Goal: Information Seeking & Learning: Find specific fact

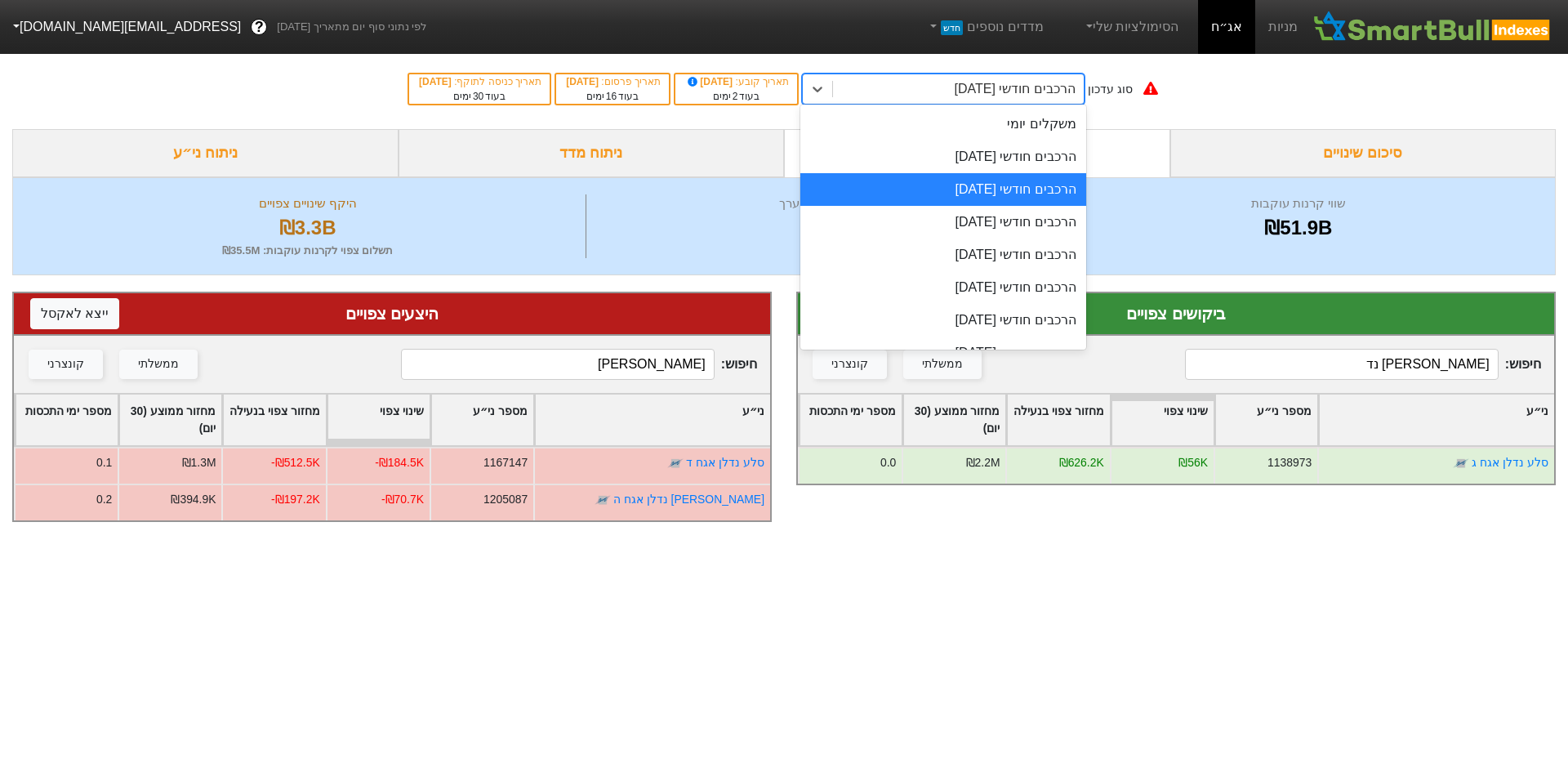
click at [933, 78] on div "הרכבים חודשי [DATE]" at bounding box center [958, 89] width 250 height 30
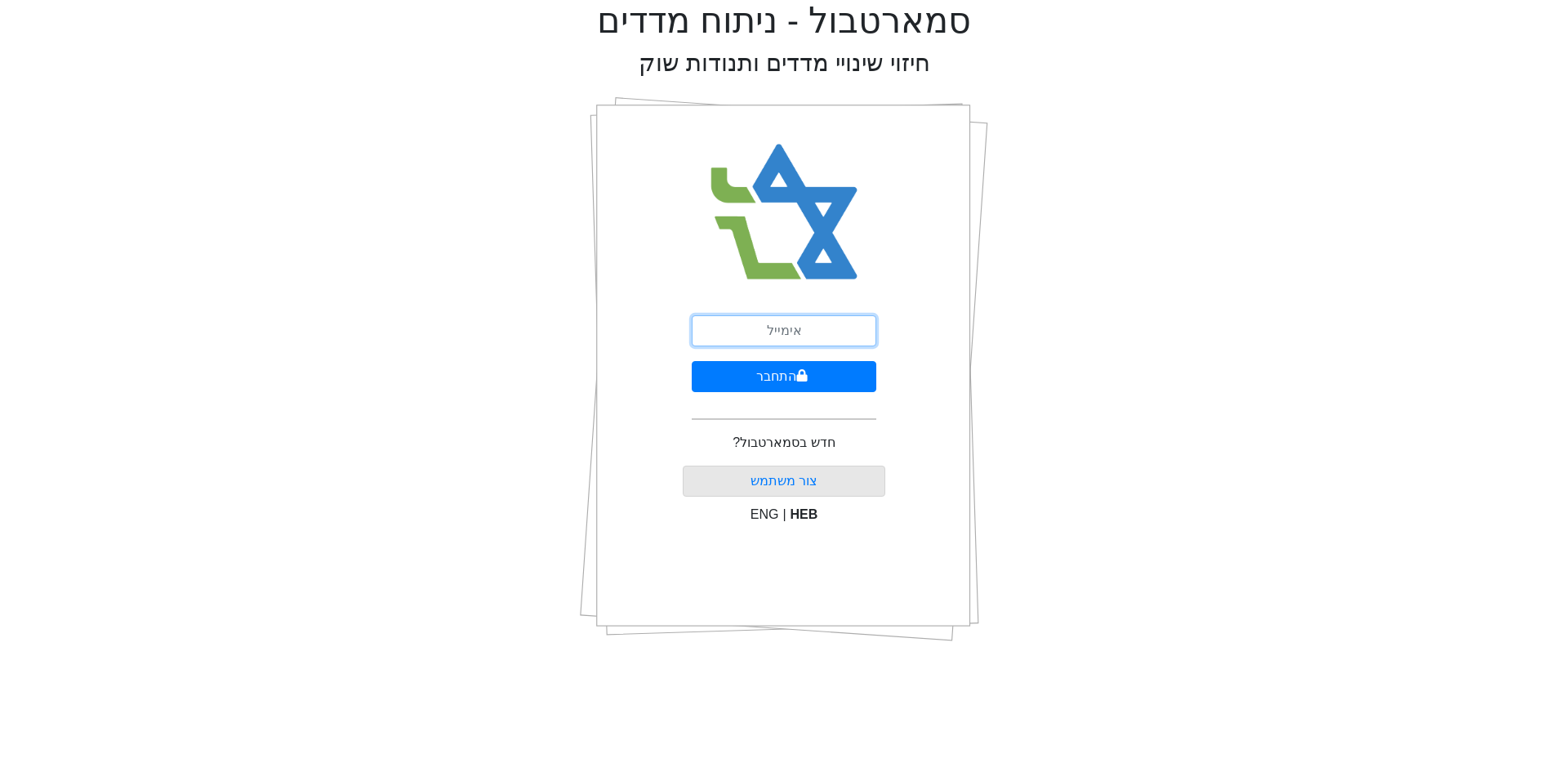
click at [784, 323] on input "email" at bounding box center [784, 331] width 184 height 31
type input "ש"
type input "[EMAIL_ADDRESS][DOMAIN_NAME]"
click at [795, 364] on button "התחבר" at bounding box center [784, 376] width 184 height 31
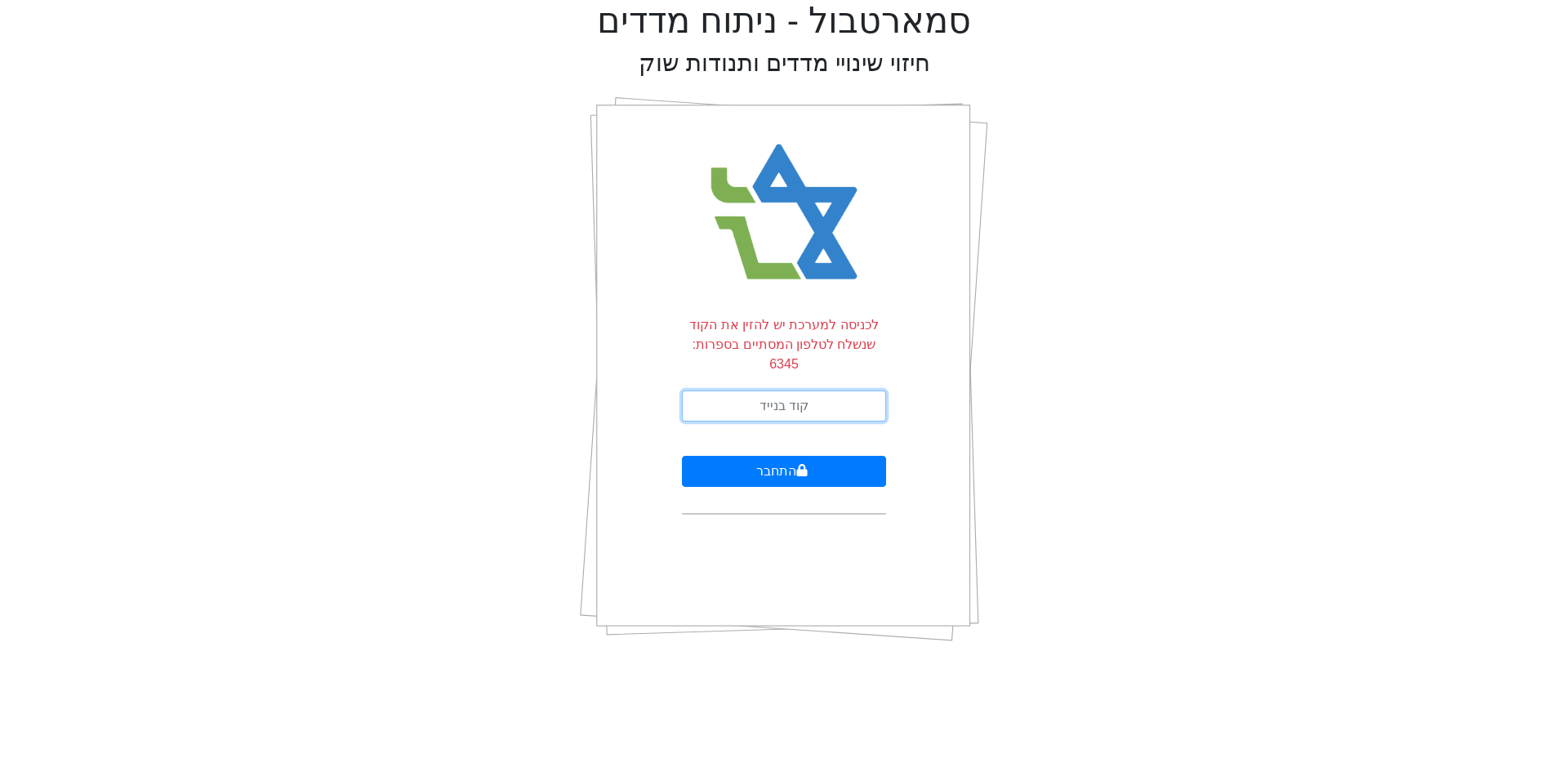
drag, startPoint x: 832, startPoint y: 402, endPoint x: 831, endPoint y: 394, distance: 8.1
click at [832, 402] on input "text" at bounding box center [784, 406] width 204 height 31
type input "399354"
click at [682, 456] on button "התחבר" at bounding box center [784, 471] width 204 height 31
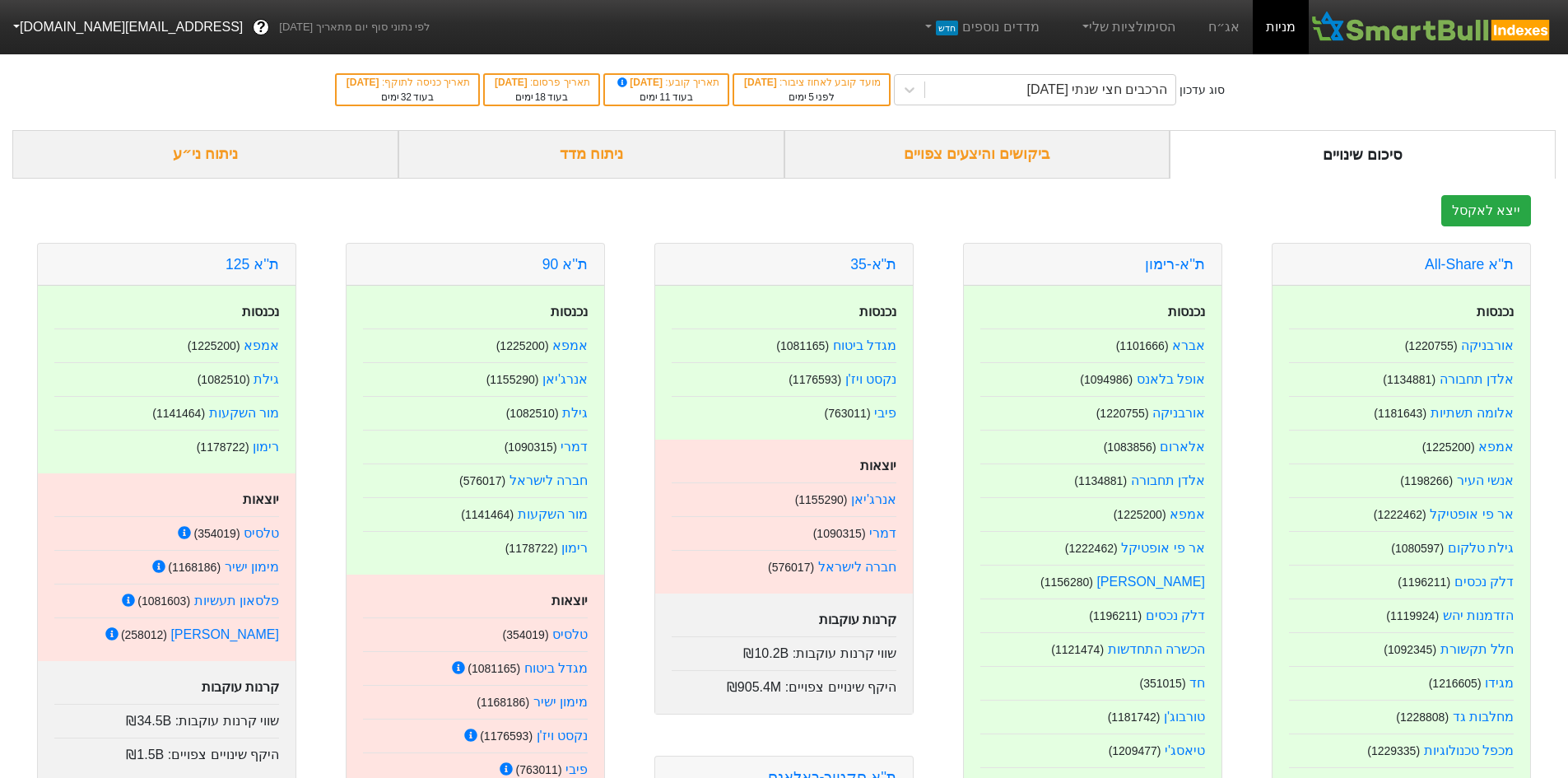
click at [1063, 145] on div "ביקושים והיצעים צפויים" at bounding box center [977, 153] width 386 height 48
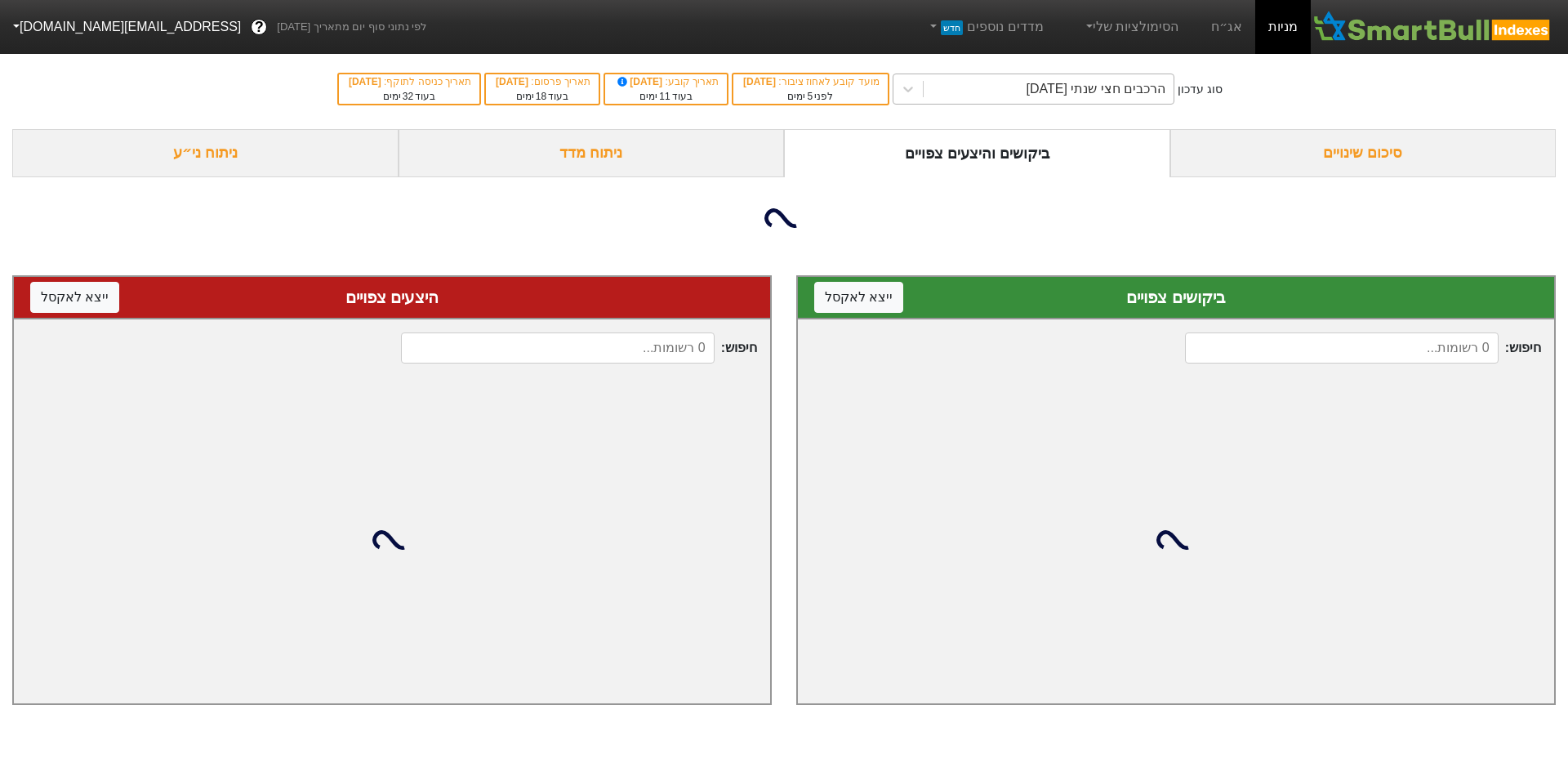
click at [1112, 90] on div "הרכבים חצי שנתי 06/11/2025" at bounding box center [1096, 89] width 140 height 20
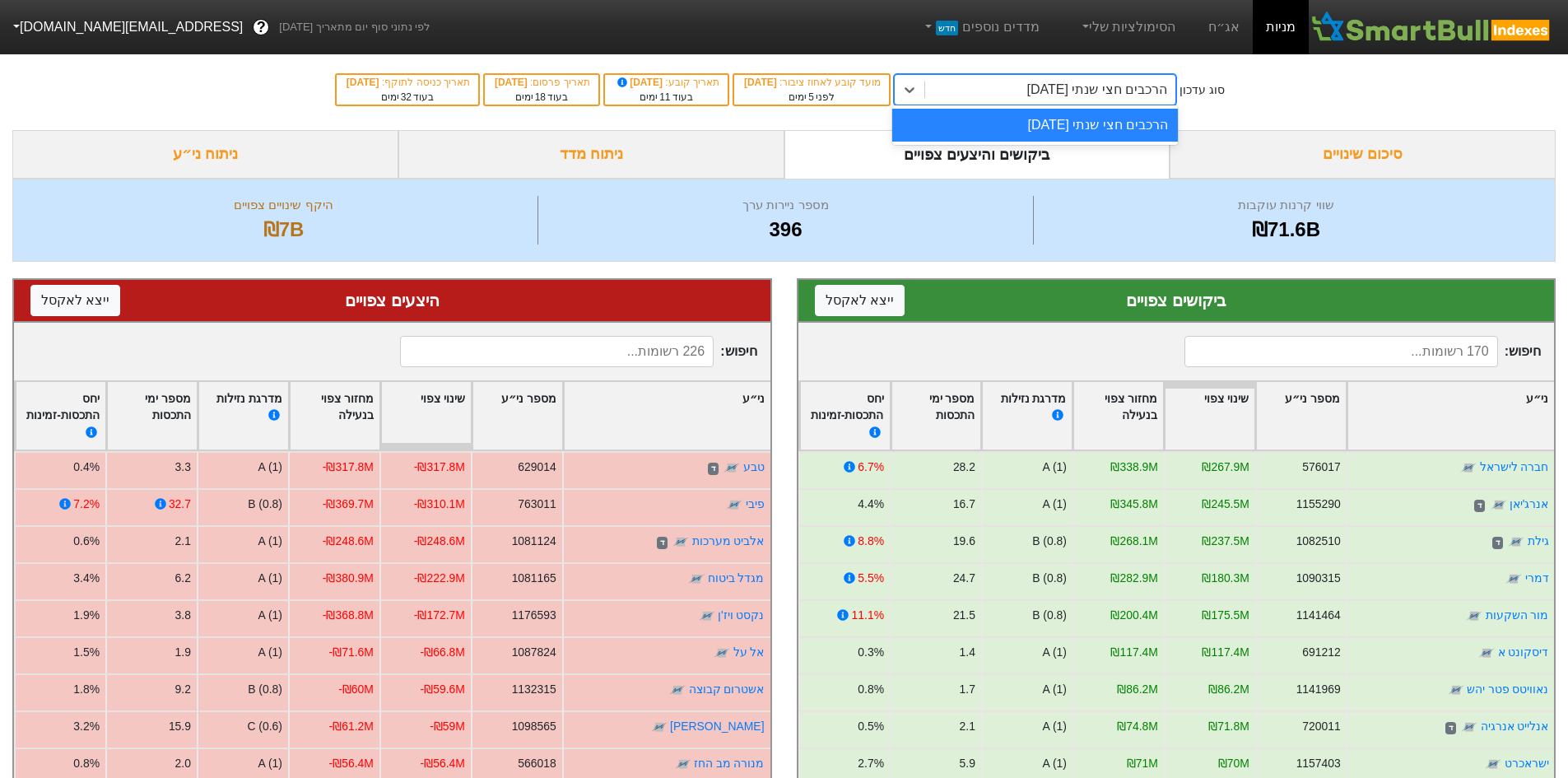
click at [1109, 98] on div "הרכבים חצי שנתי 06/11/2025" at bounding box center [1097, 89] width 141 height 20
click at [1228, 36] on link "אג״ח" at bounding box center [1224, 27] width 58 height 54
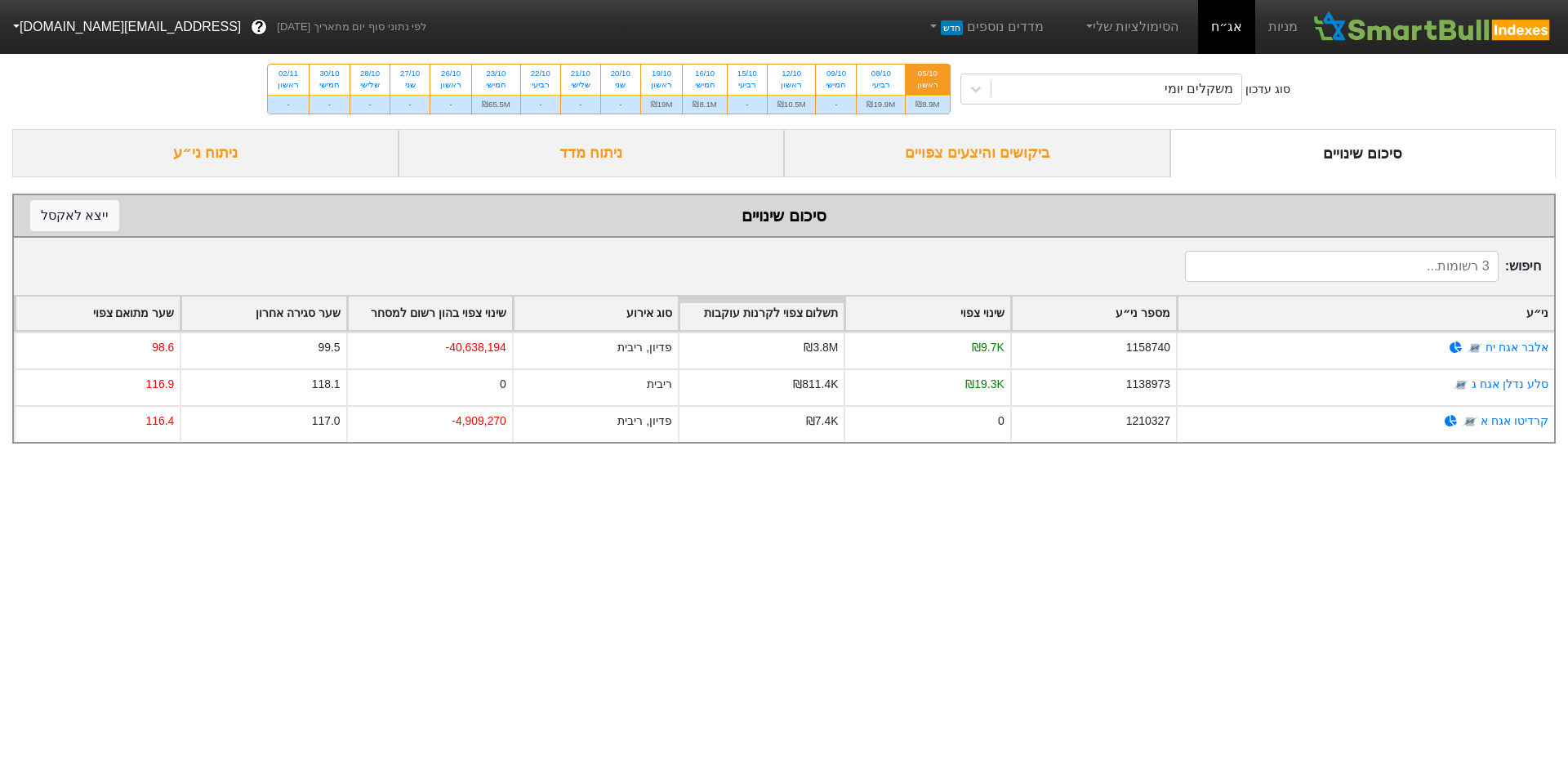
click at [1063, 165] on div "ביקושים והיצעים צפויים" at bounding box center [977, 152] width 386 height 48
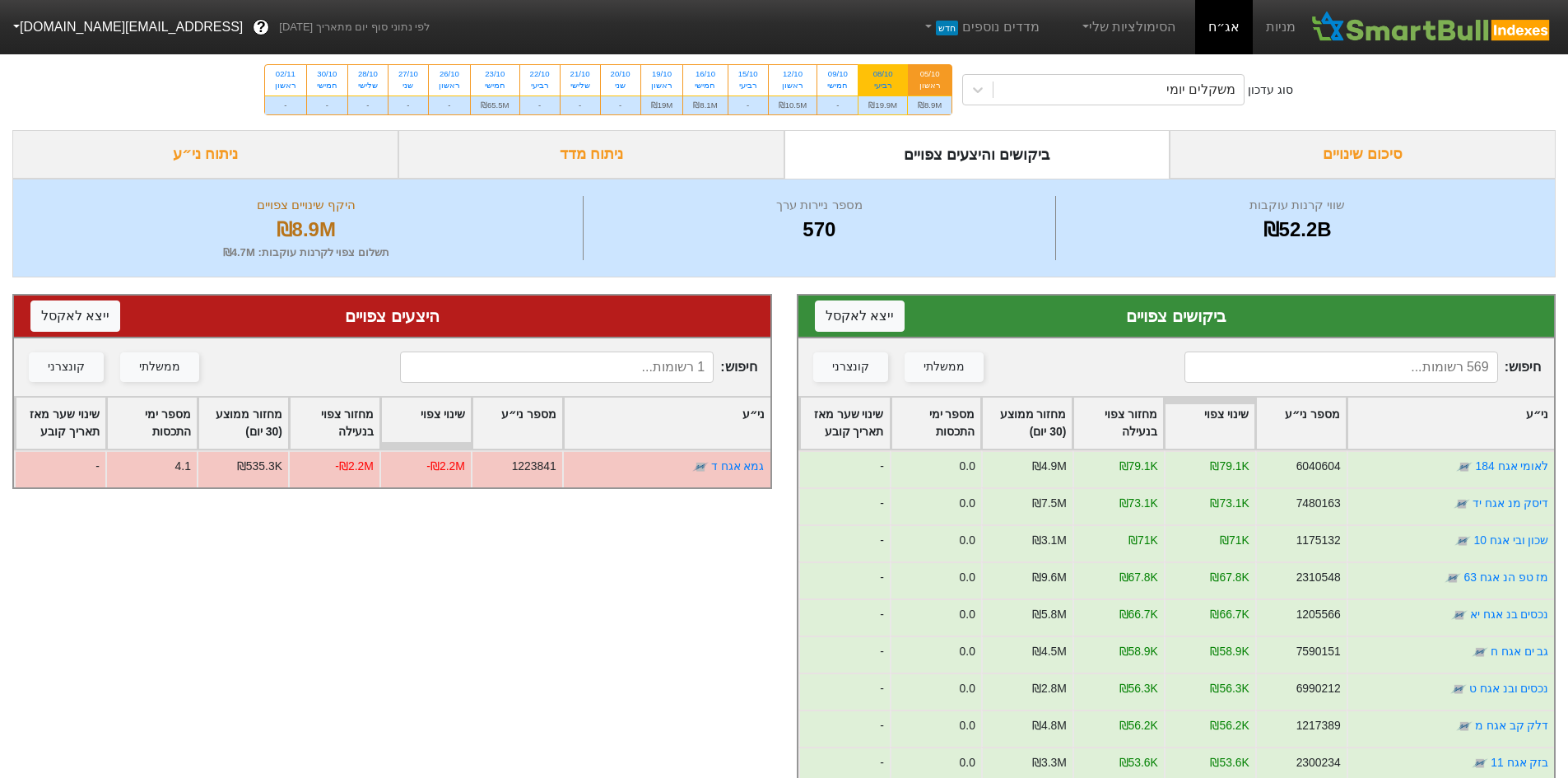
click at [894, 69] on div "08/10" at bounding box center [883, 74] width 29 height 11
click at [883, 69] on input "08/10 רביעי ₪19.9M" at bounding box center [878, 70] width 11 height 11
radio input "true"
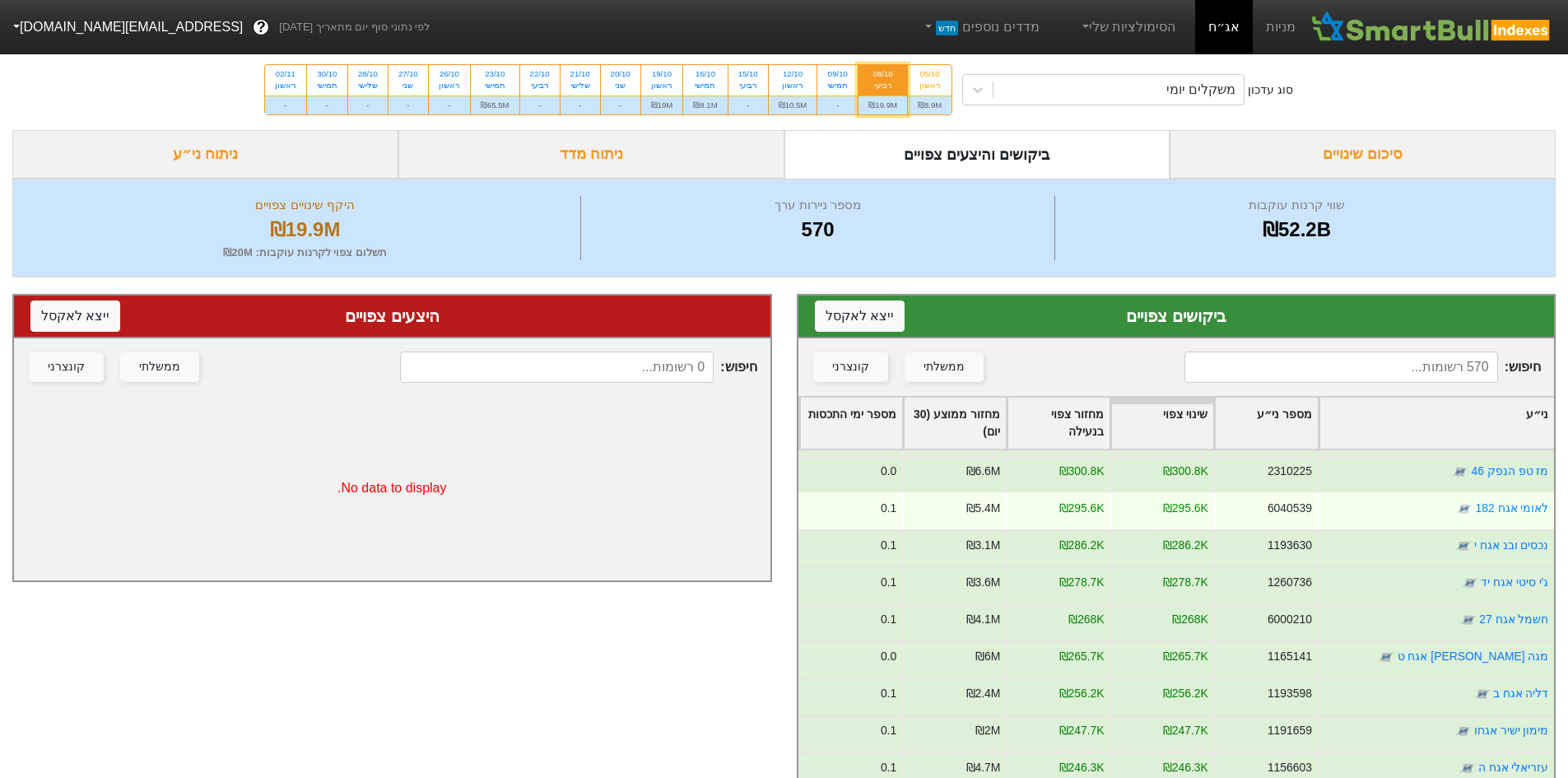
scroll to position [247, 0]
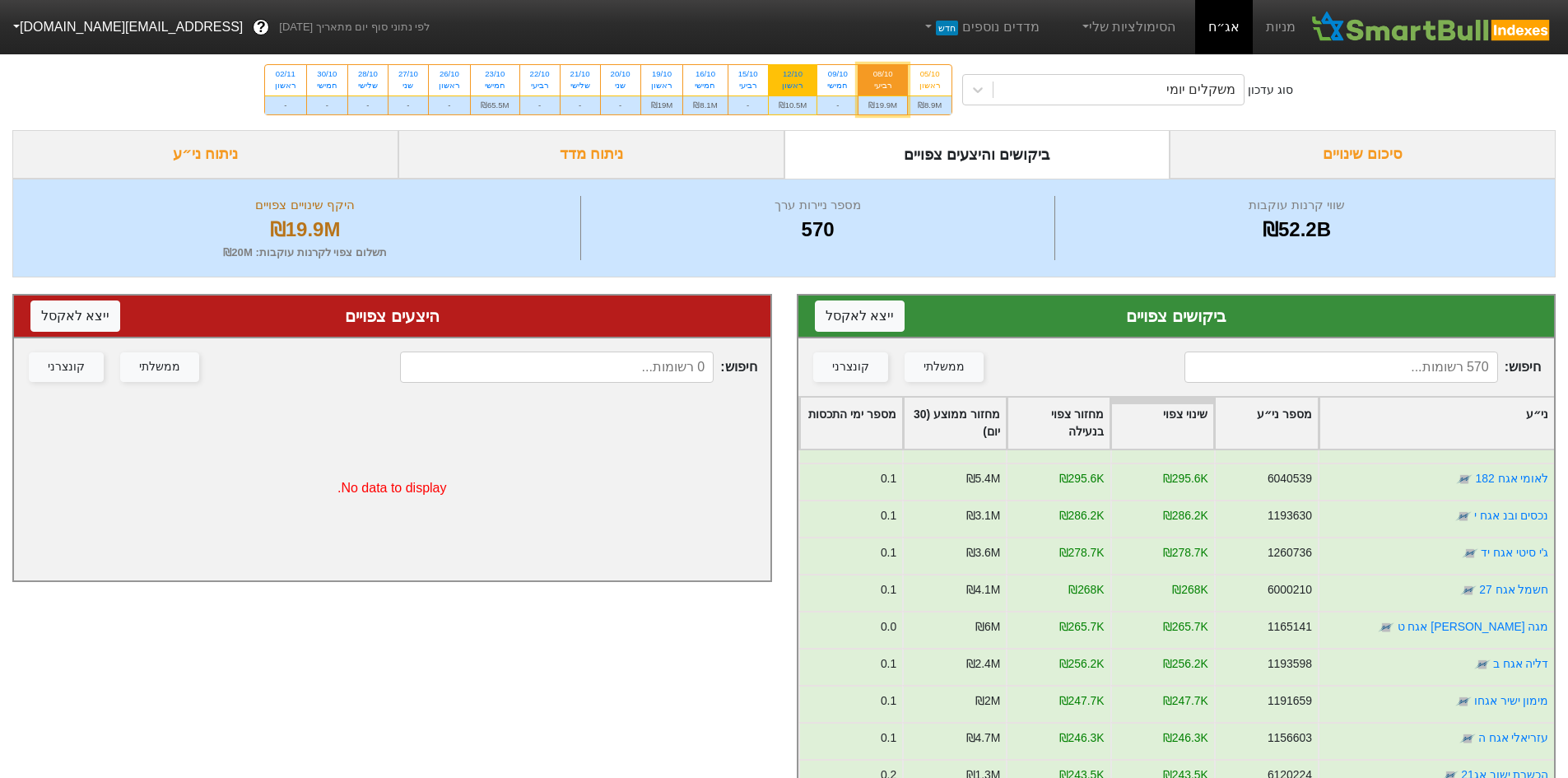
click at [795, 77] on div "12/10" at bounding box center [792, 74] width 29 height 11
click at [792, 75] on input "12/10 ראשון ₪10.5M" at bounding box center [787, 70] width 11 height 11
radio input "true"
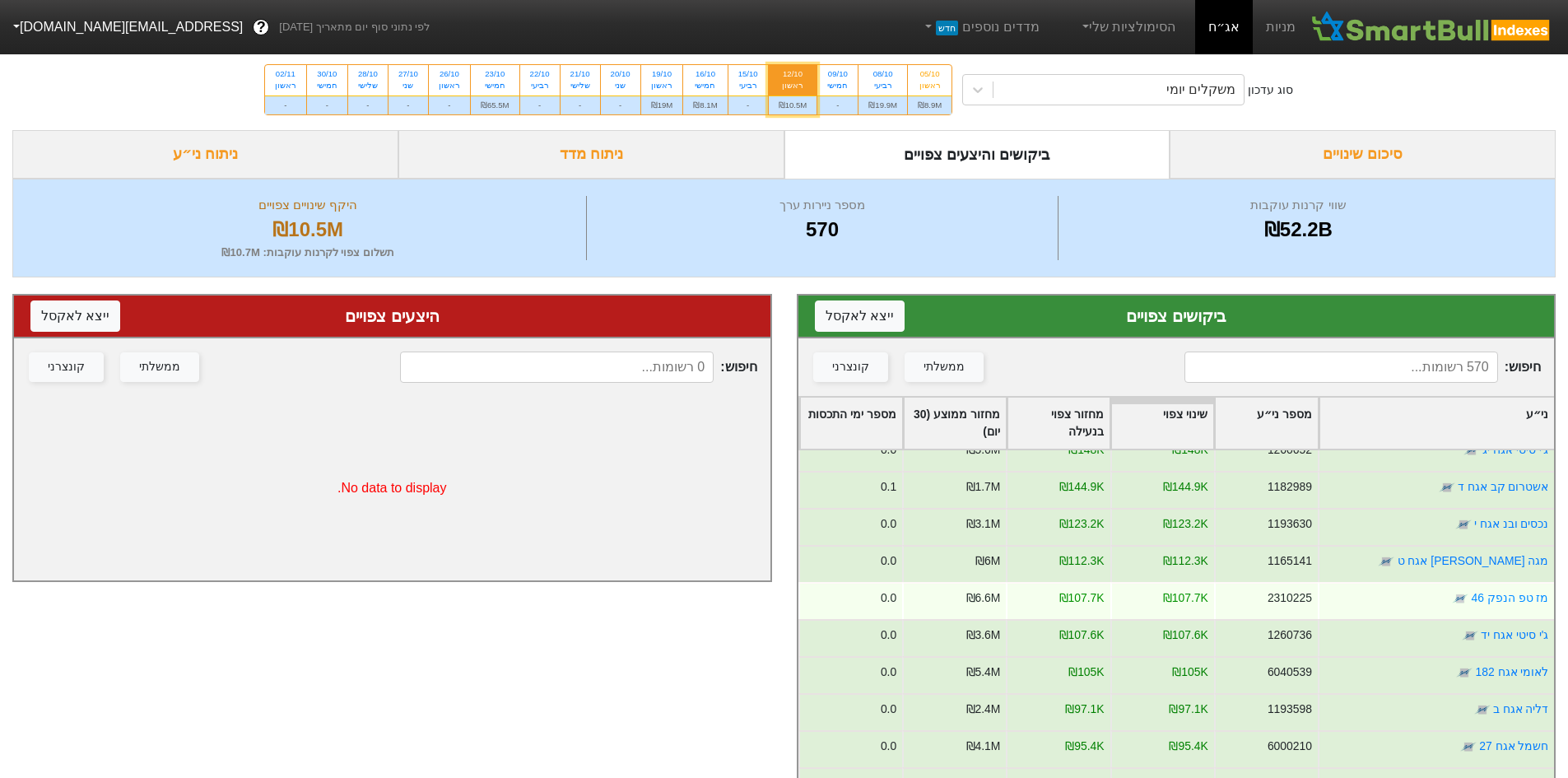
scroll to position [247, 0]
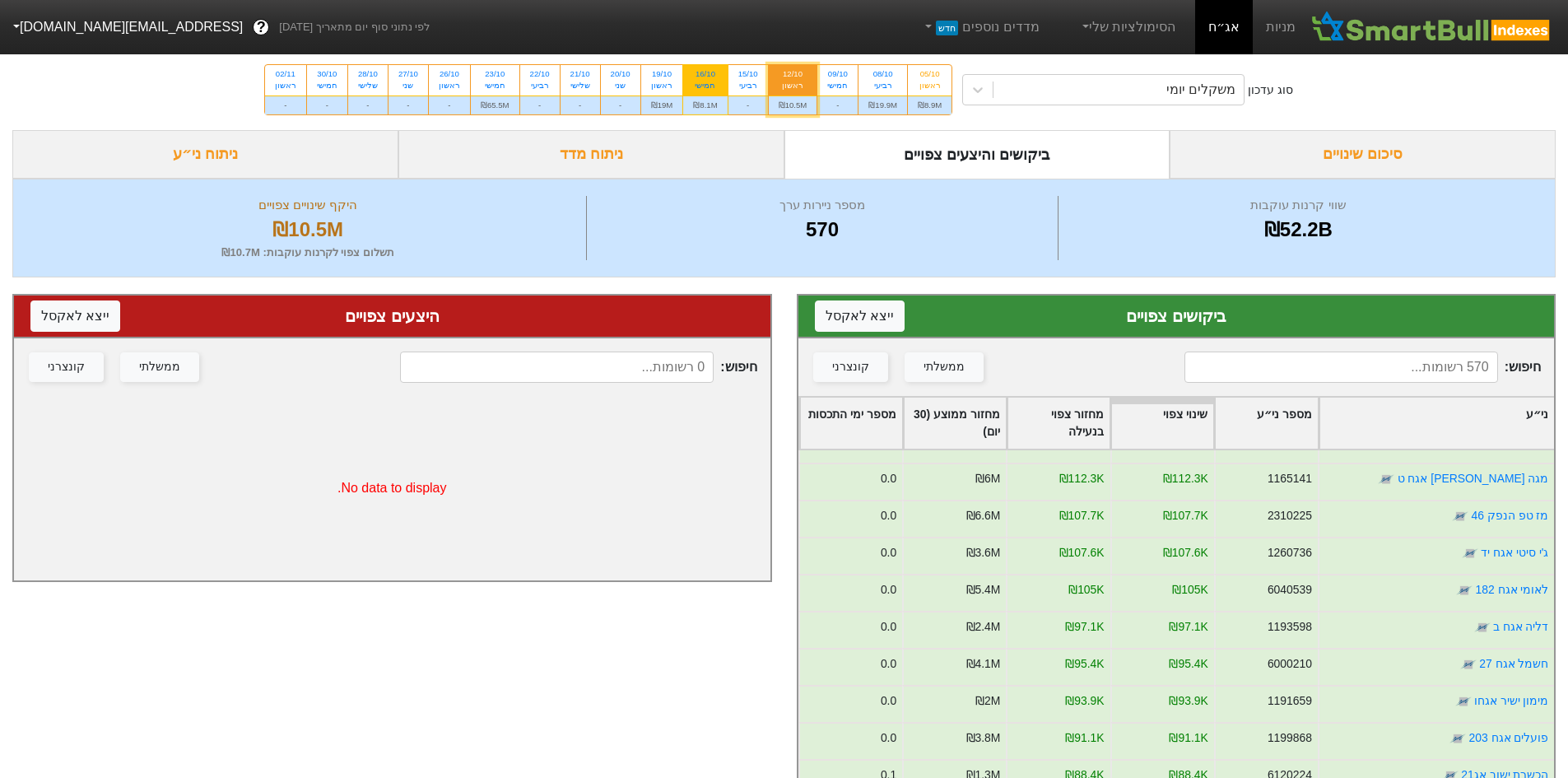
click at [689, 80] on div "16/10 חמישי" at bounding box center [706, 80] width 44 height 30
click at [695, 75] on input "16/10 חמישי ₪8.1M" at bounding box center [700, 70] width 11 height 11
radio input "true"
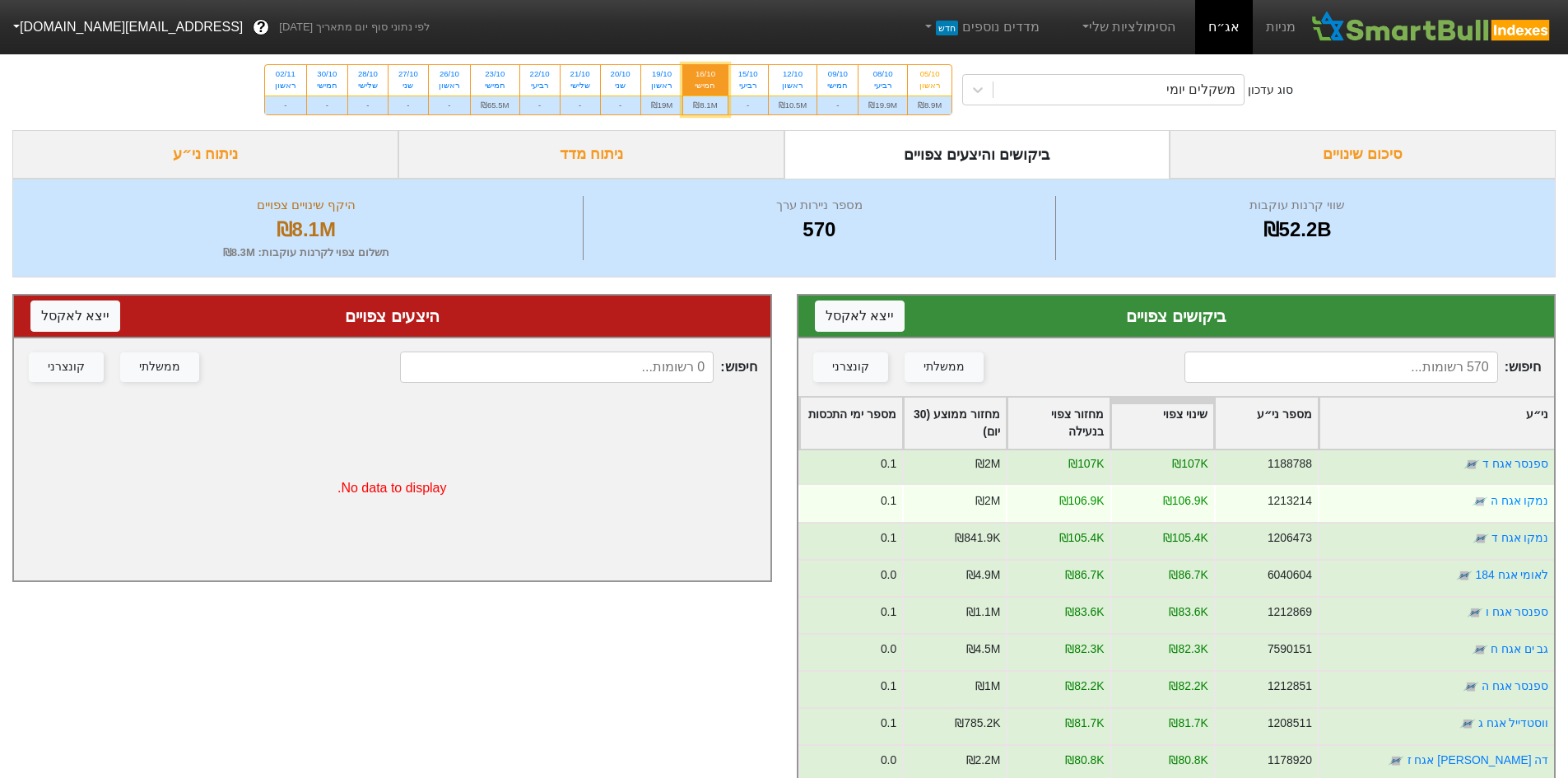
scroll to position [412, 0]
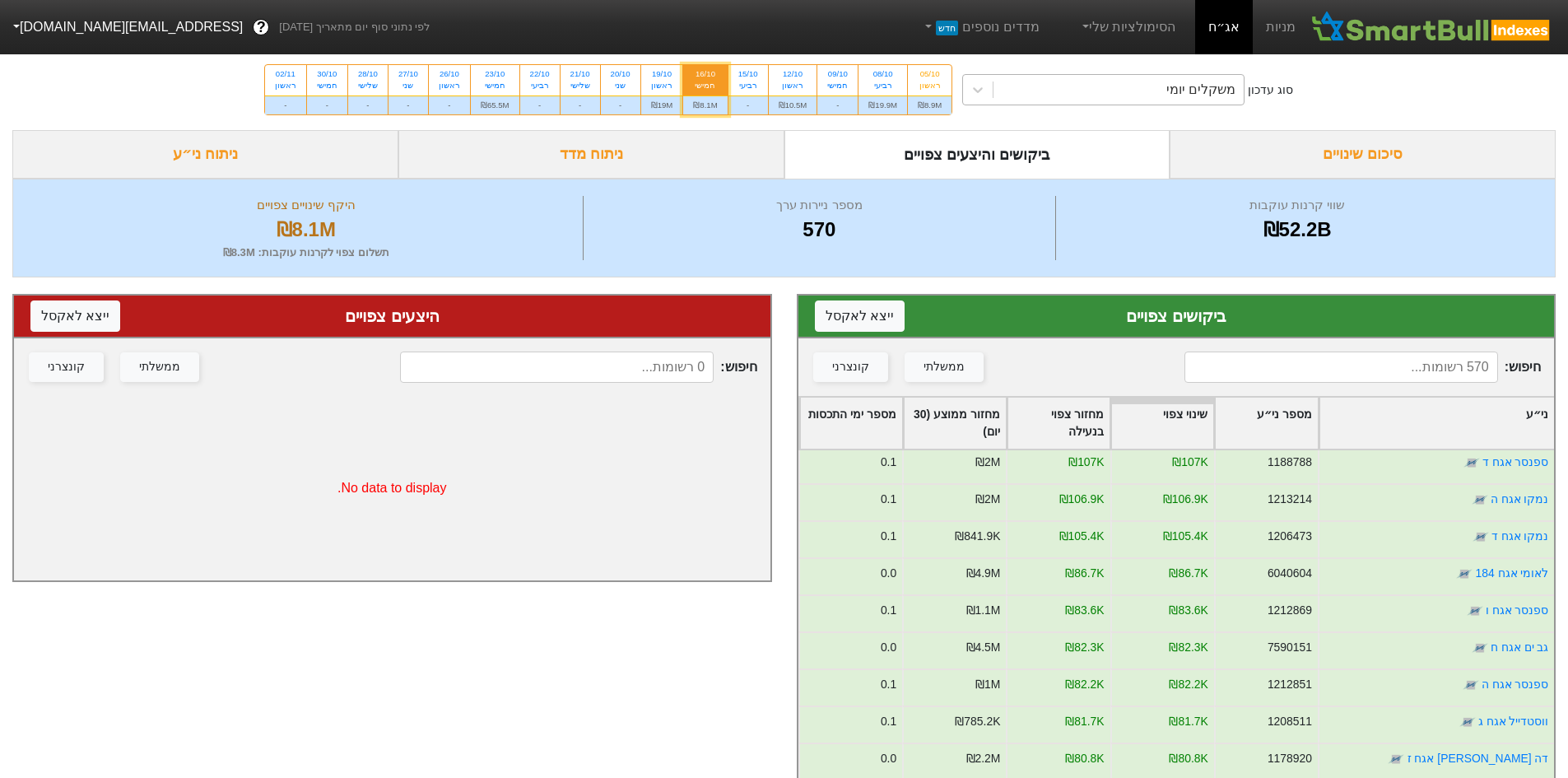
click at [1091, 90] on div "משקלים יומי" at bounding box center [1119, 89] width 251 height 30
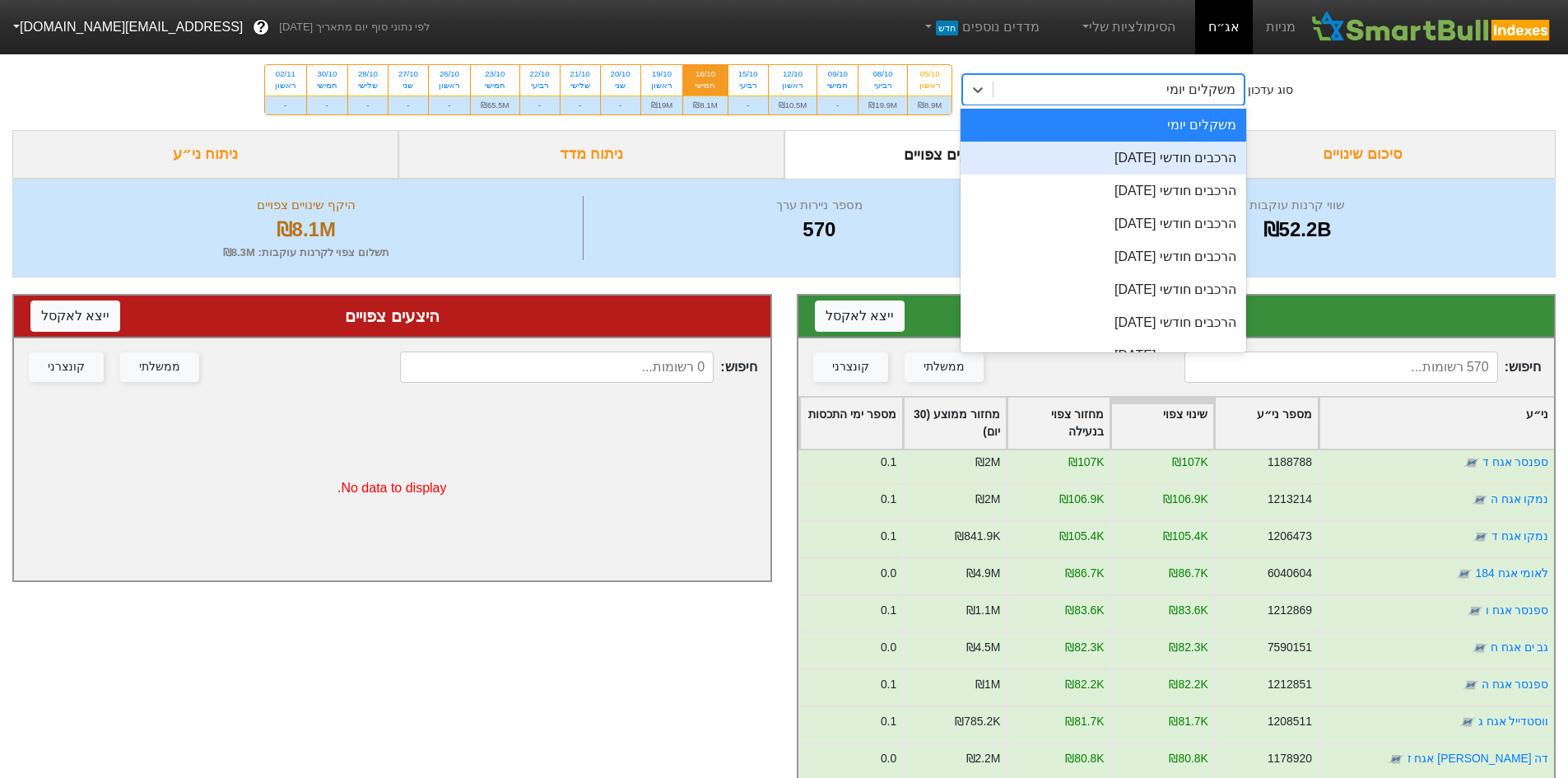
click at [1137, 168] on div "הרכבים חודשי [DATE]" at bounding box center [1103, 159] width 286 height 33
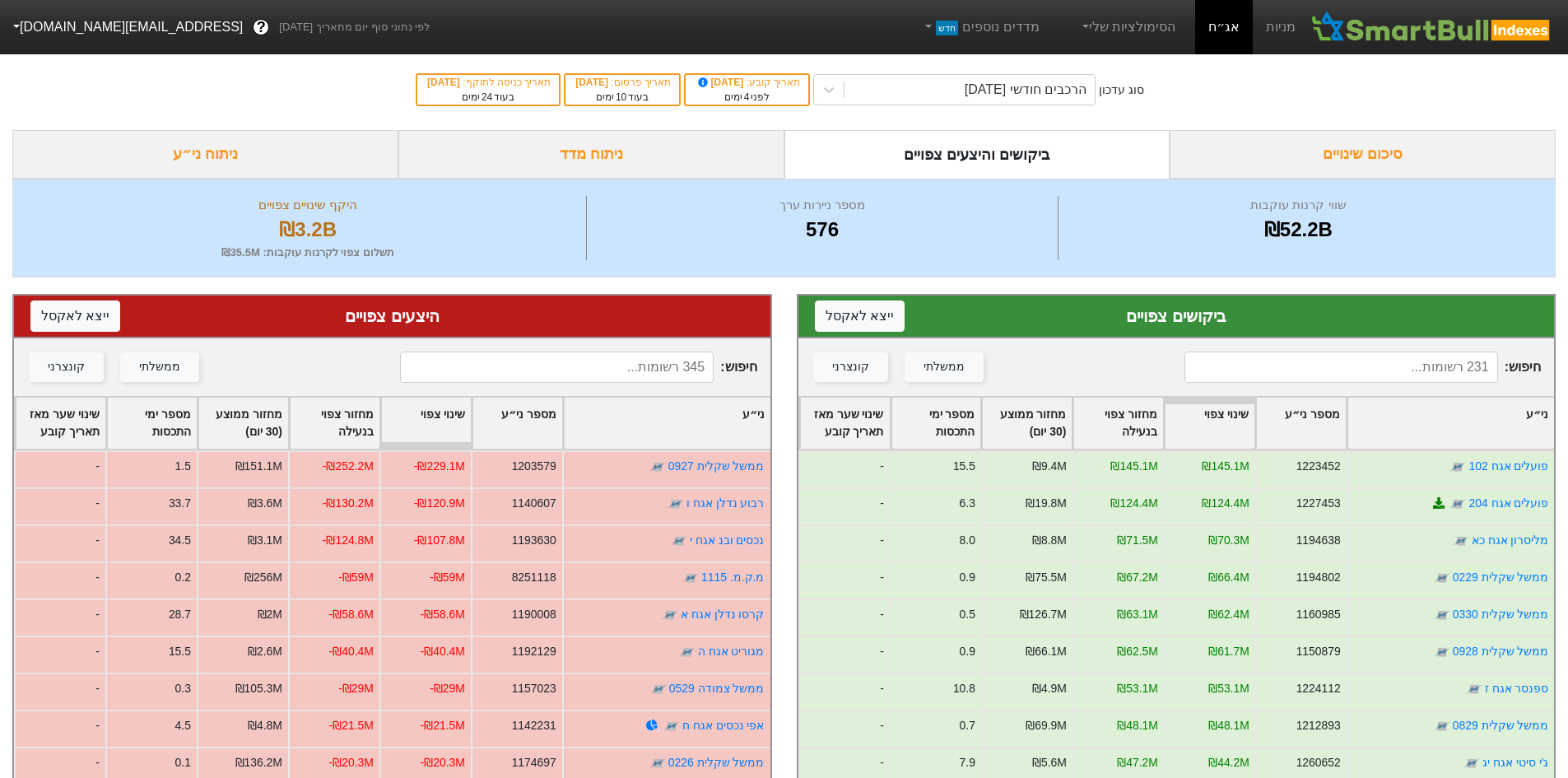
click at [1375, 362] on input at bounding box center [1342, 367] width 314 height 32
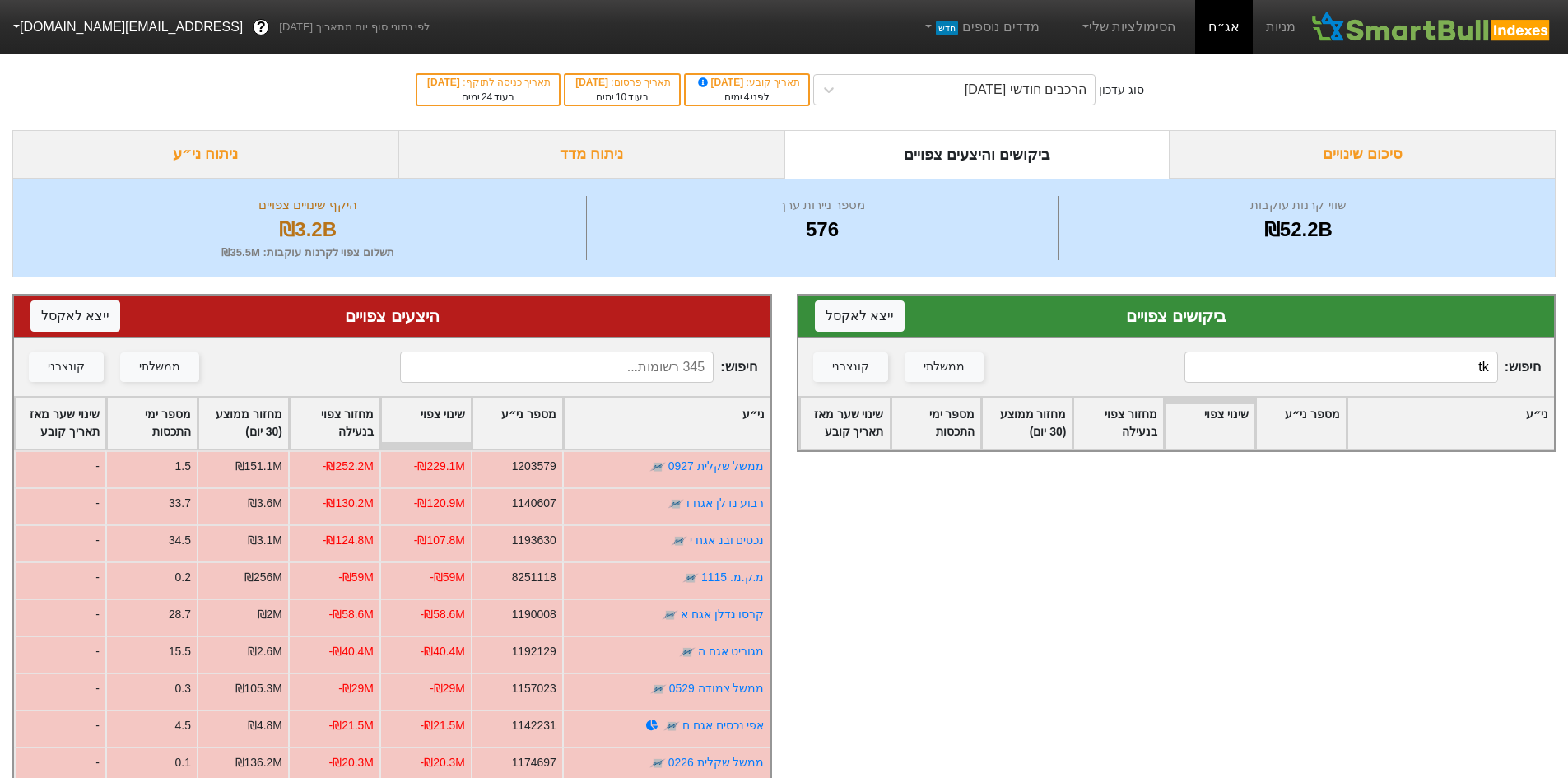
type input "t"
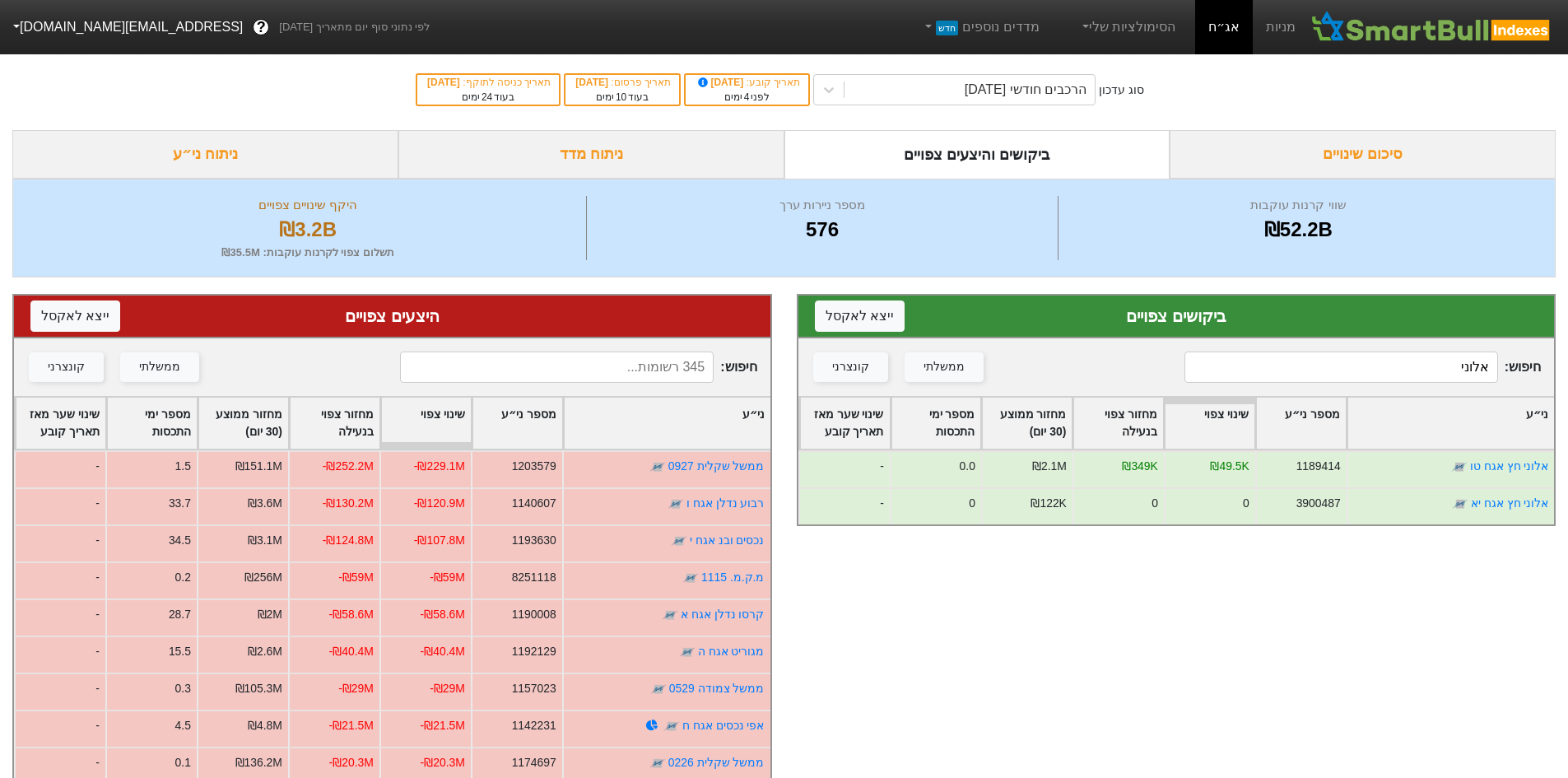
type input "אלוני"
click at [616, 357] on input at bounding box center [557, 367] width 314 height 32
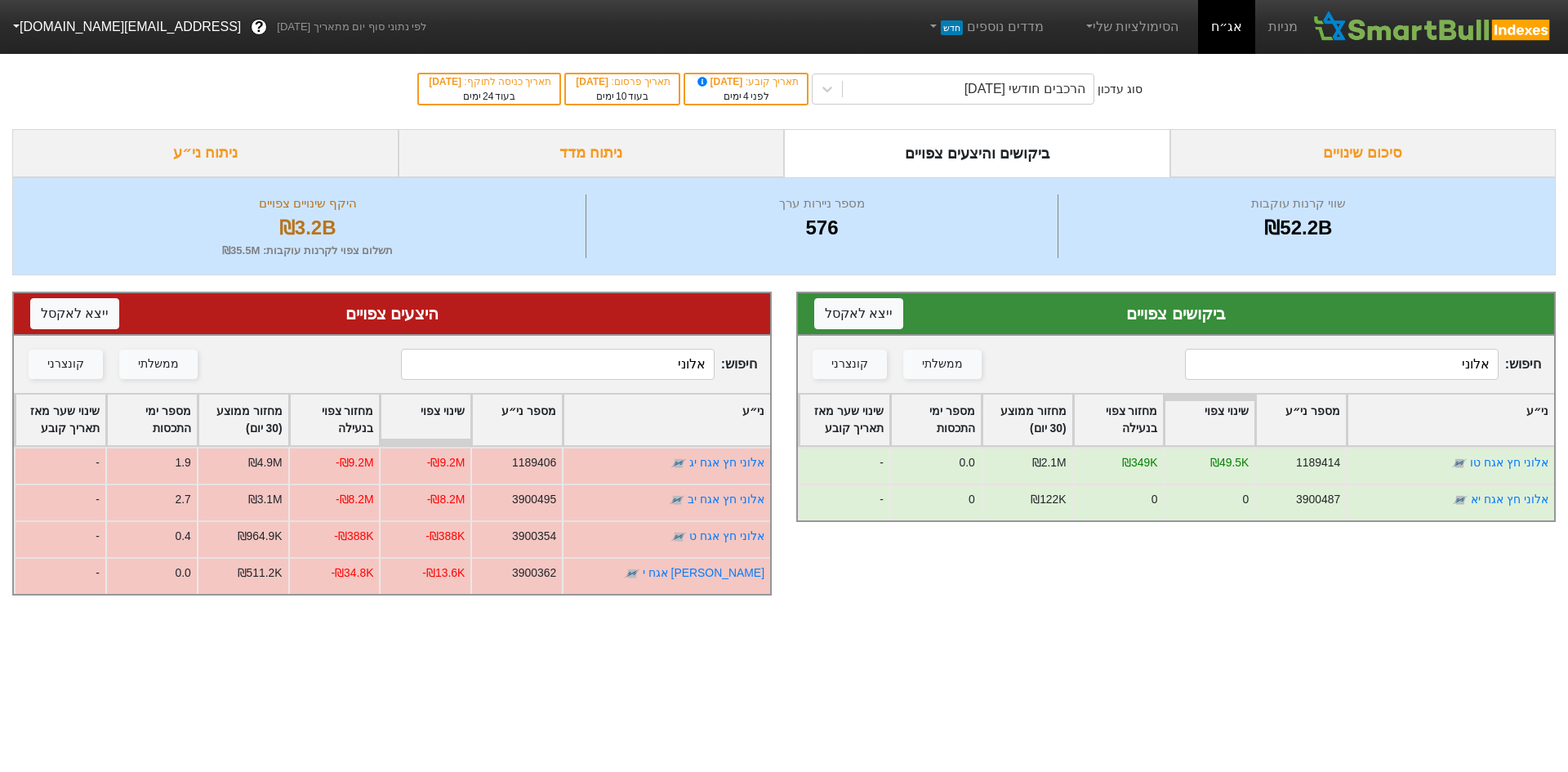
type input "אלוני"
click at [1400, 369] on input "אלוני" at bounding box center [1342, 364] width 314 height 31
type input "עזריאלי"
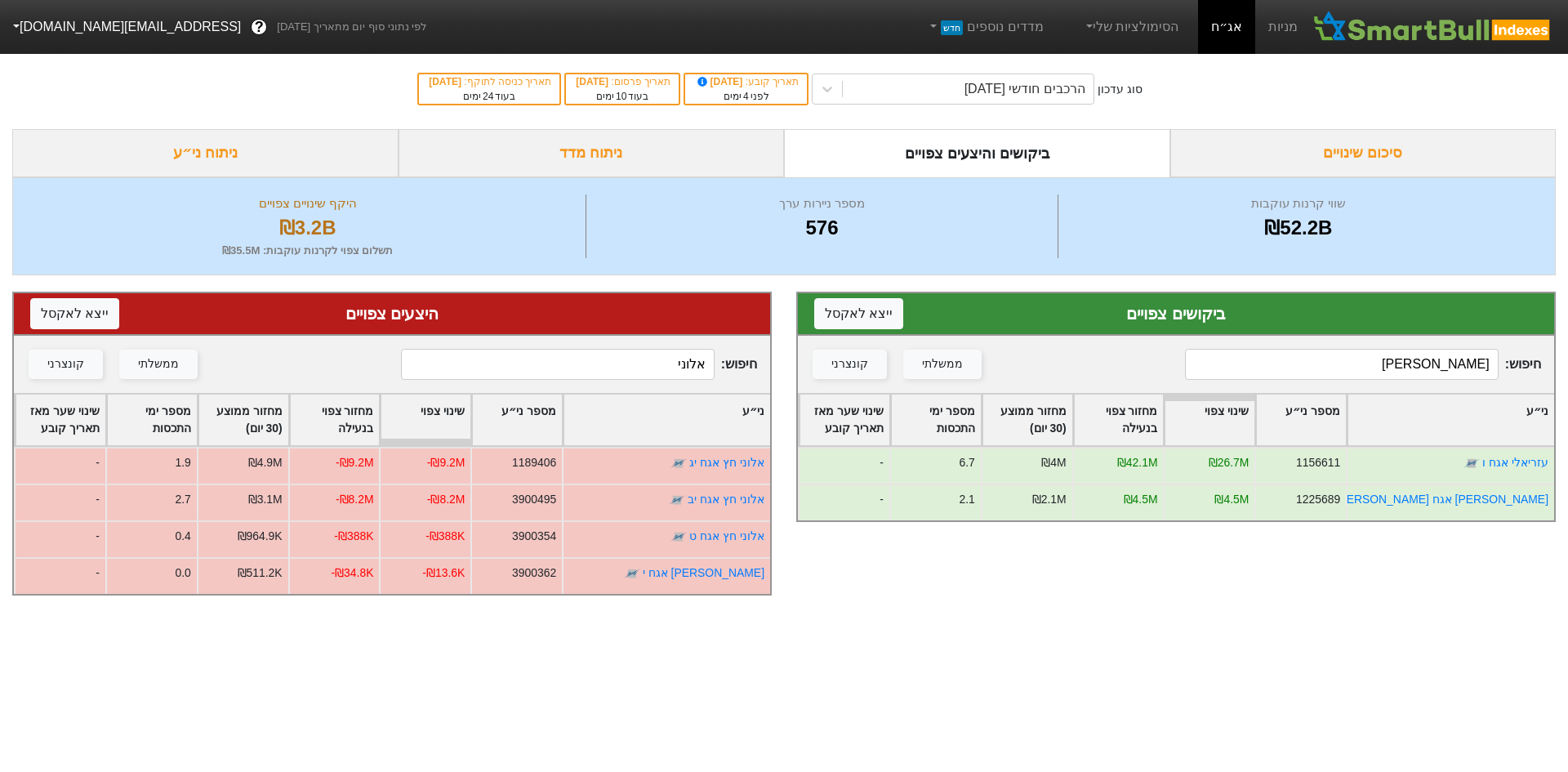
click at [530, 353] on input "אלוני" at bounding box center [557, 364] width 314 height 31
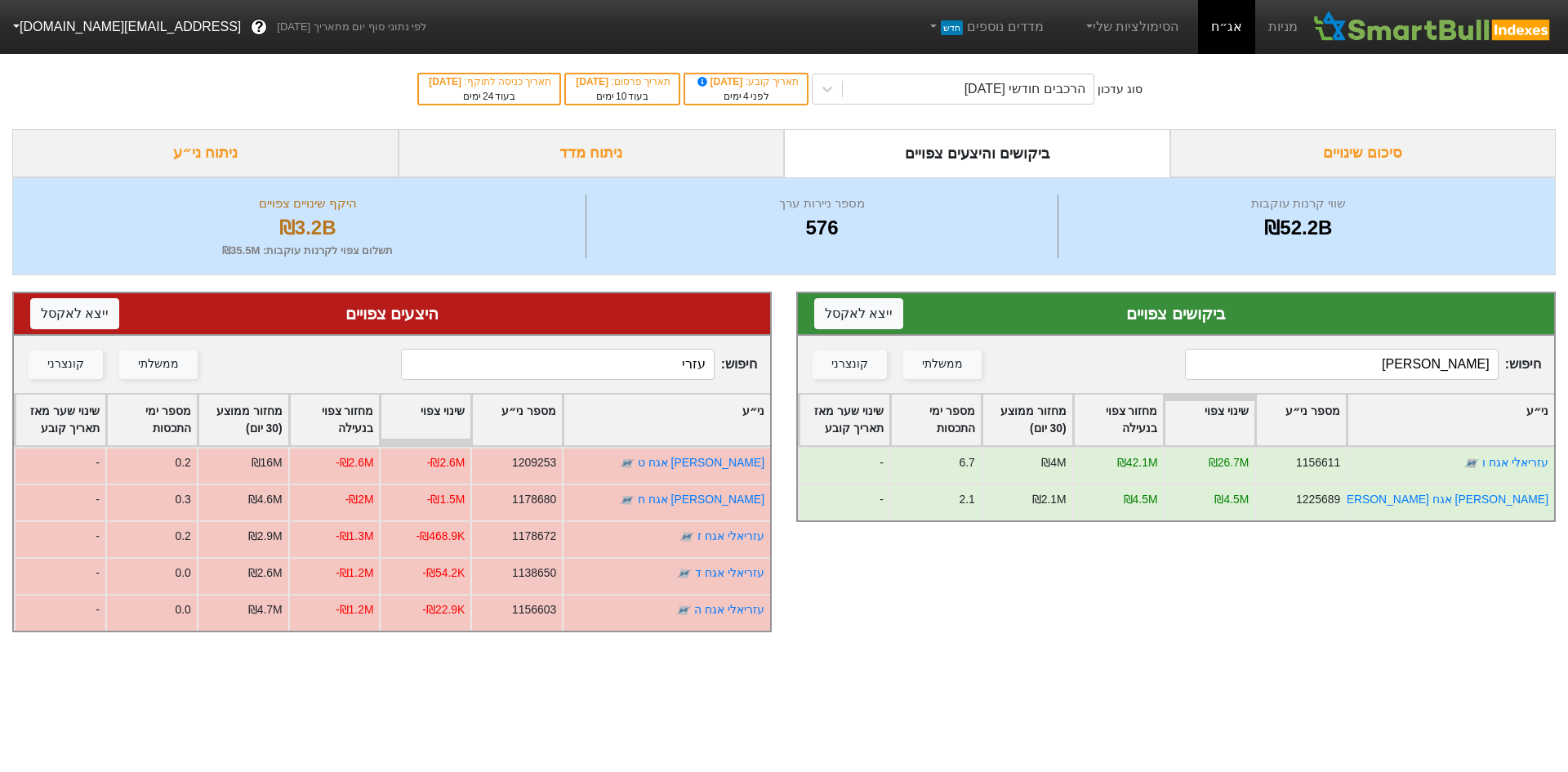
type input "עזרי"
click at [1405, 366] on input "עזריאלי" at bounding box center [1342, 364] width 314 height 31
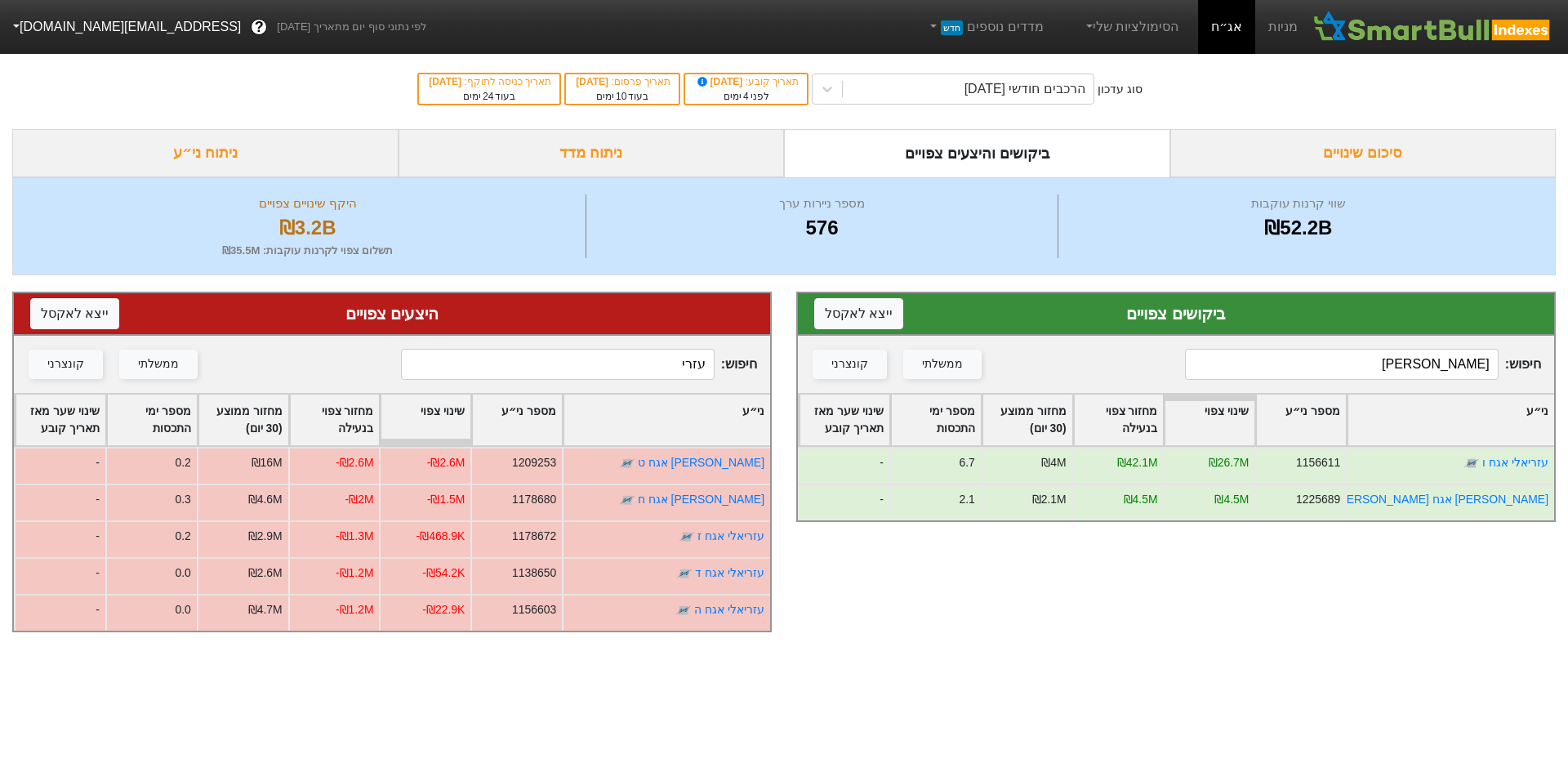
click at [1405, 366] on input "עזריאלי" at bounding box center [1342, 364] width 314 height 31
click at [1401, 369] on input "עזריאלי" at bounding box center [1342, 364] width 314 height 31
click at [1391, 376] on input "עזריאלי" at bounding box center [1342, 364] width 314 height 31
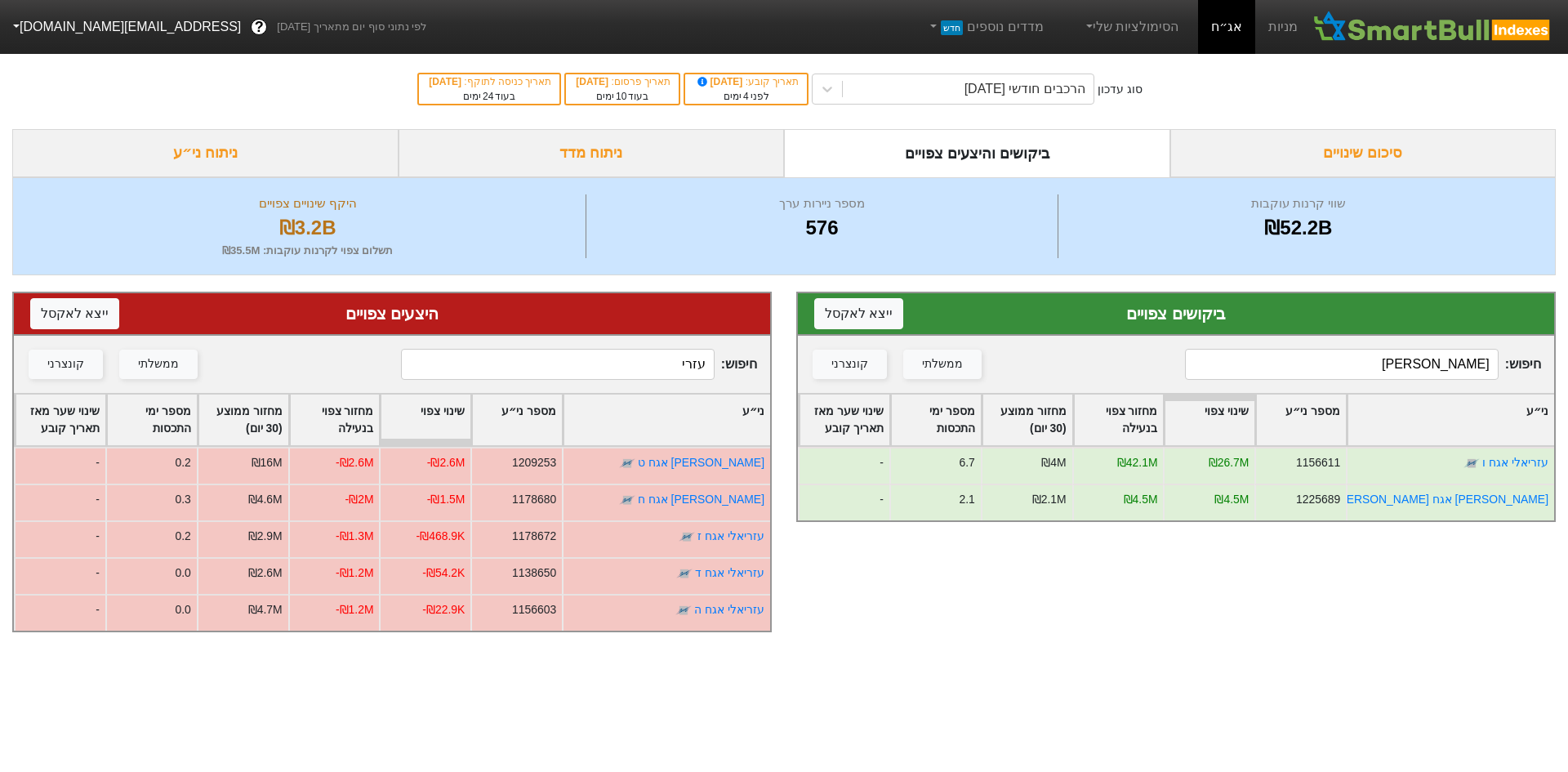
click at [1391, 376] on input "עזריאלי" at bounding box center [1342, 364] width 314 height 31
drag, startPoint x: 1391, startPoint y: 376, endPoint x: 1567, endPoint y: 371, distance: 176.1
click at [1556, 373] on div "ביקושים צפויים ייצא ל אקסל חיפוש : עזריאלי ממשלתי קונצרני ני״ע מספר ני״ע שינוי …" at bounding box center [1177, 462] width 784 height 373
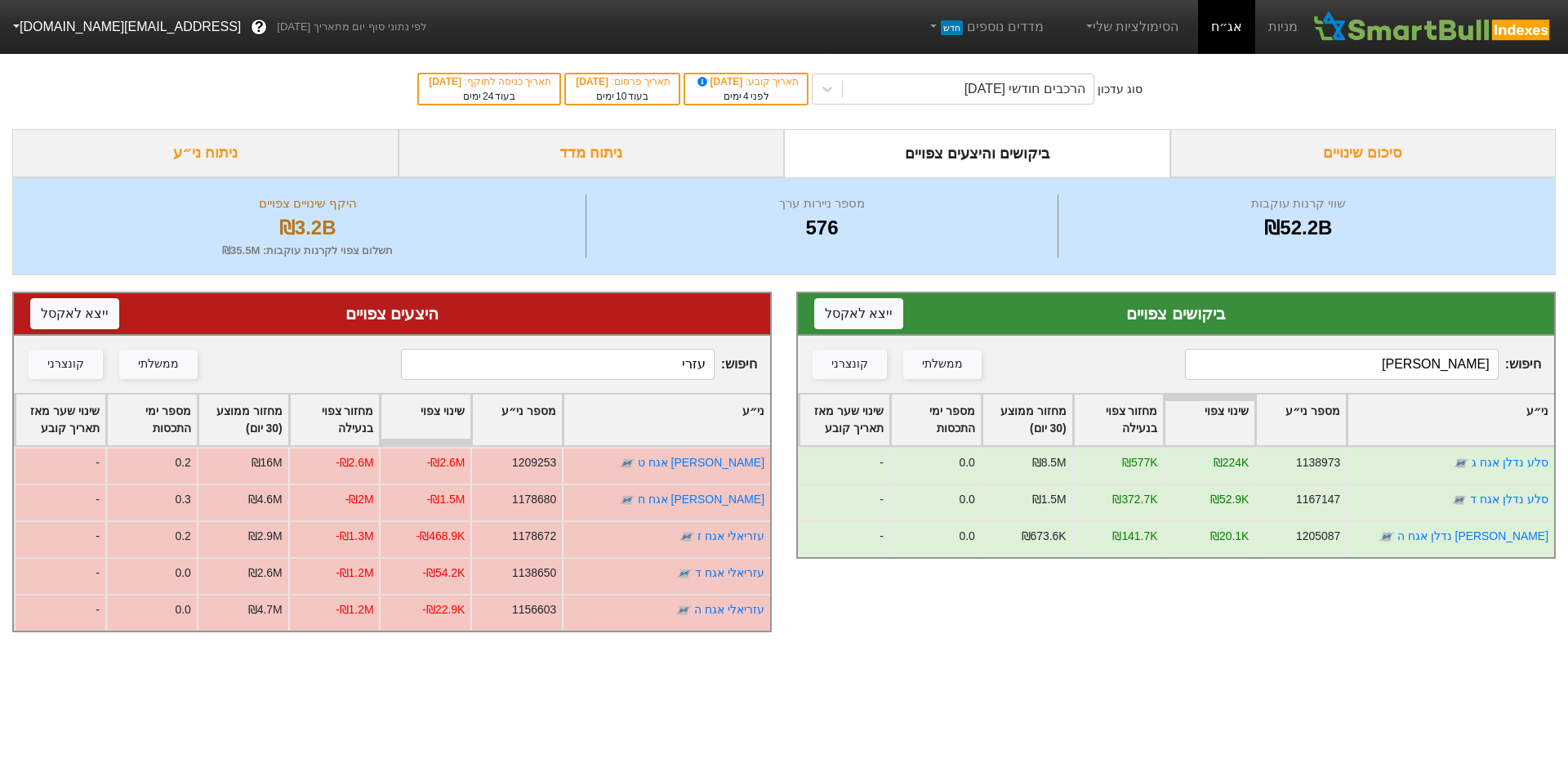
click at [1315, 370] on input "[PERSON_NAME]" at bounding box center [1342, 364] width 314 height 31
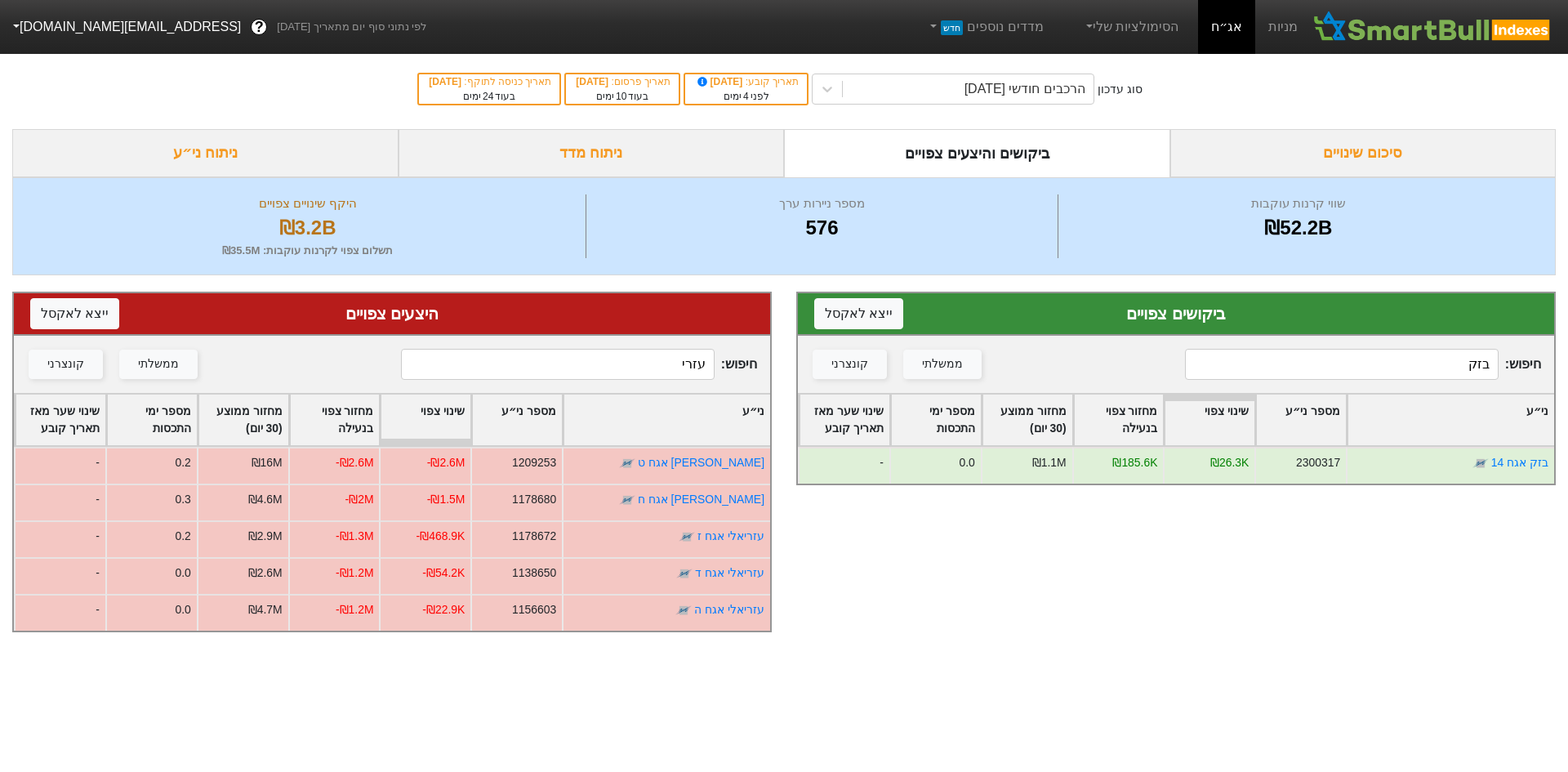
type input "בזק"
click at [558, 376] on input "עזרי" at bounding box center [557, 364] width 314 height 31
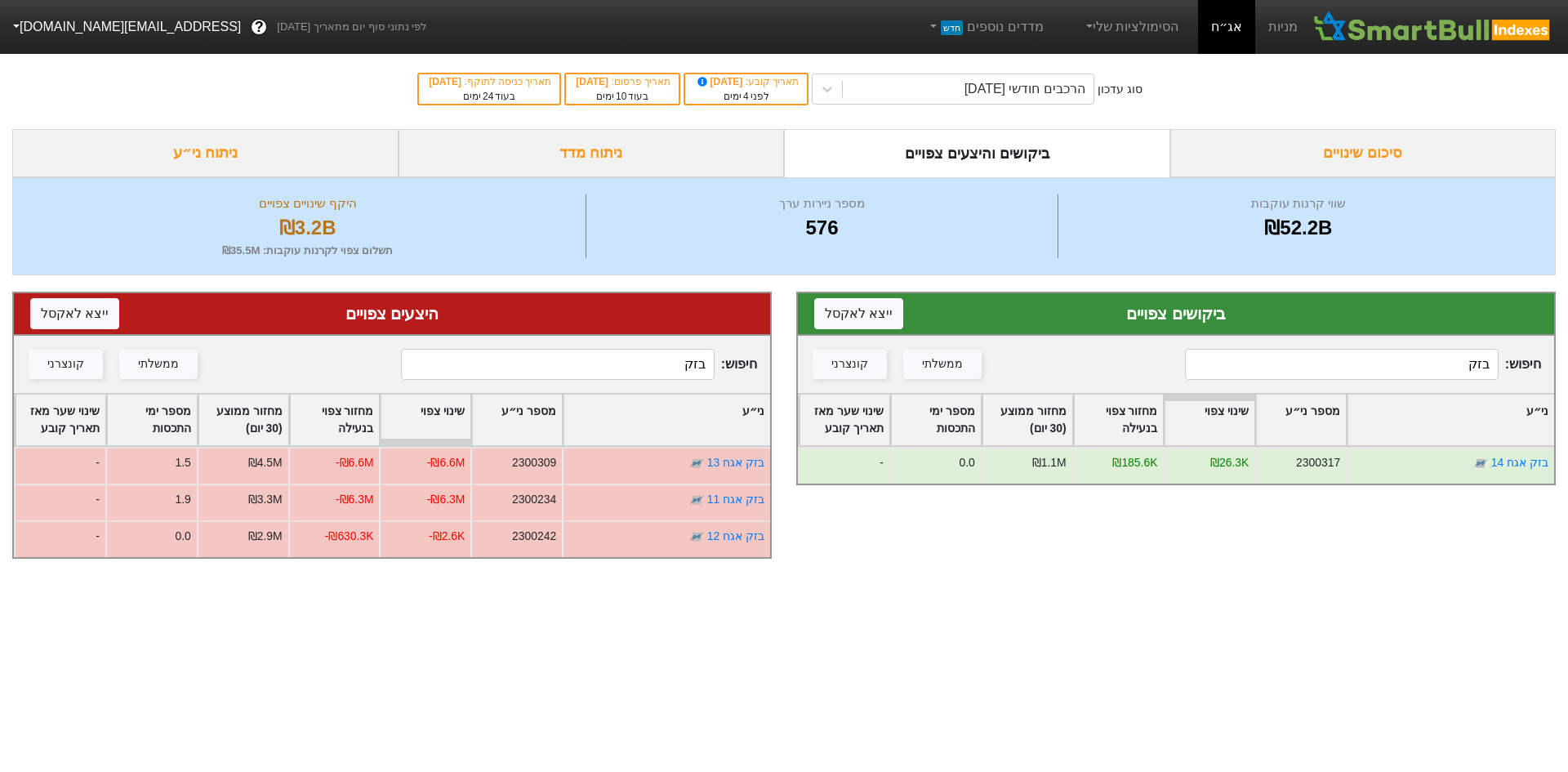
type input "בזק"
click at [1375, 363] on input "בזק" at bounding box center [1342, 364] width 314 height 31
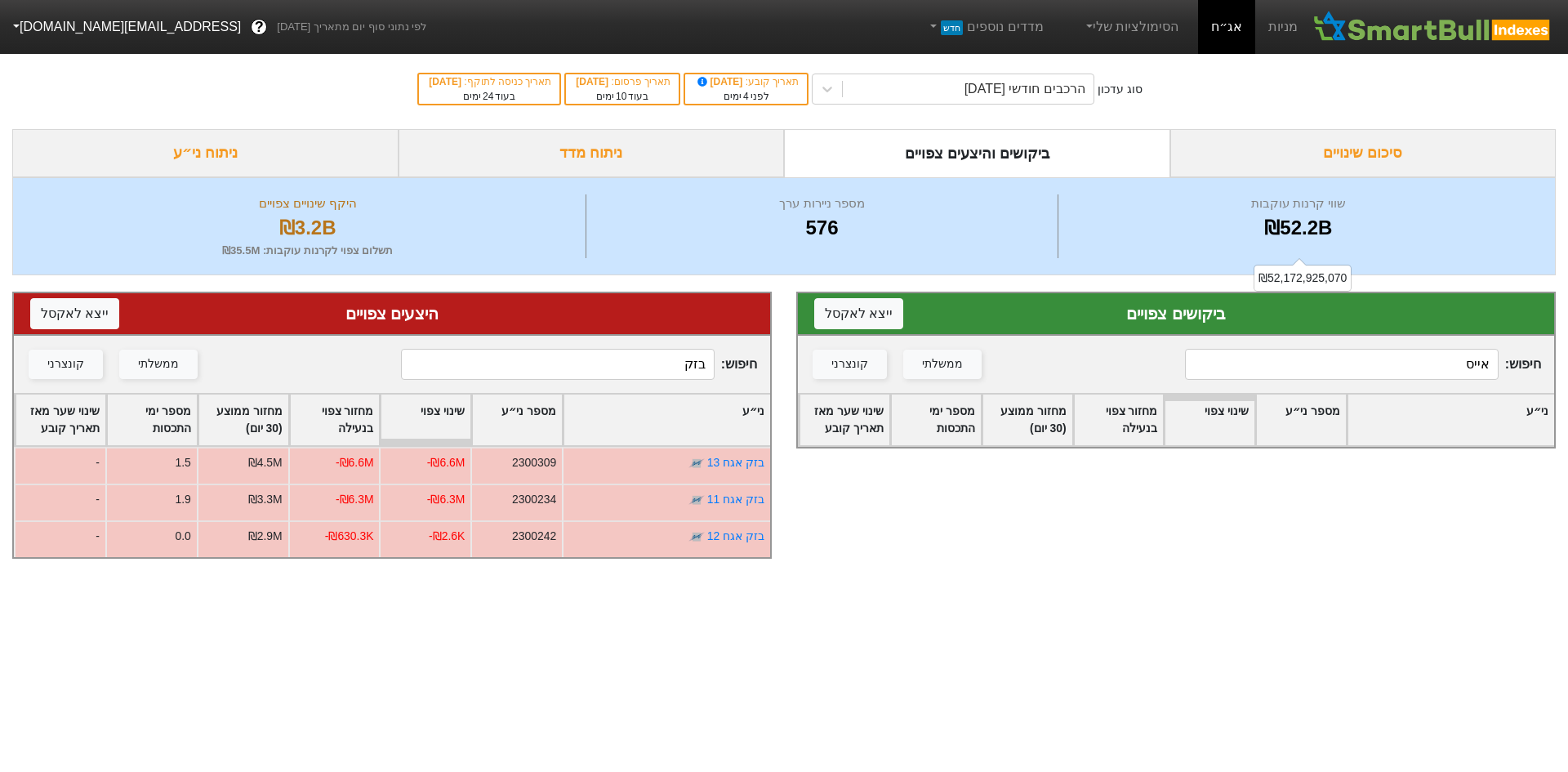
type input "אייס"
drag, startPoint x: 590, startPoint y: 366, endPoint x: 723, endPoint y: 371, distance: 133.1
click at [723, 371] on span "חיפוש : בזק" at bounding box center [578, 364] width 356 height 31
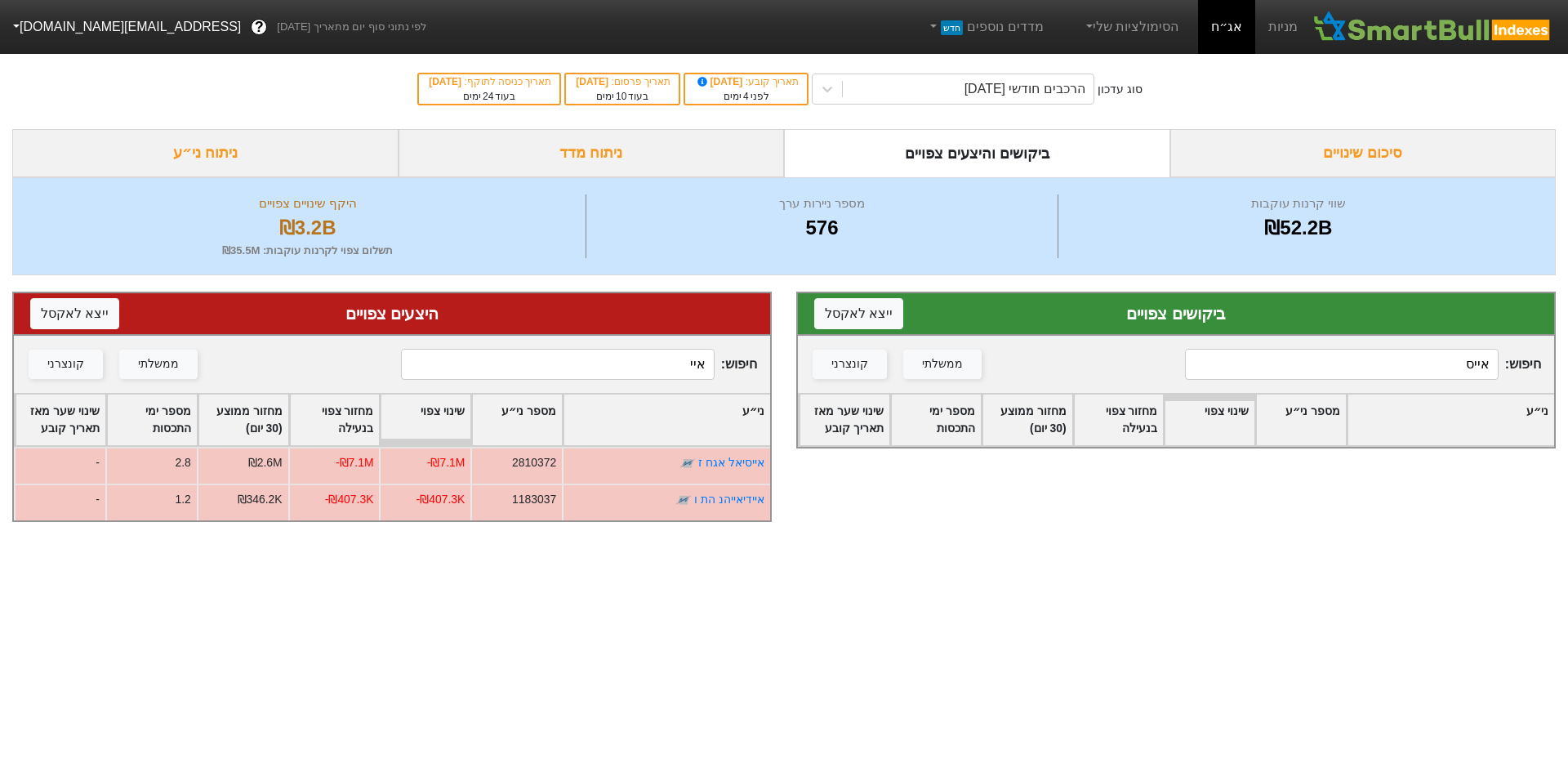
type input "איי"
click at [1453, 358] on input "אייס" at bounding box center [1342, 364] width 314 height 31
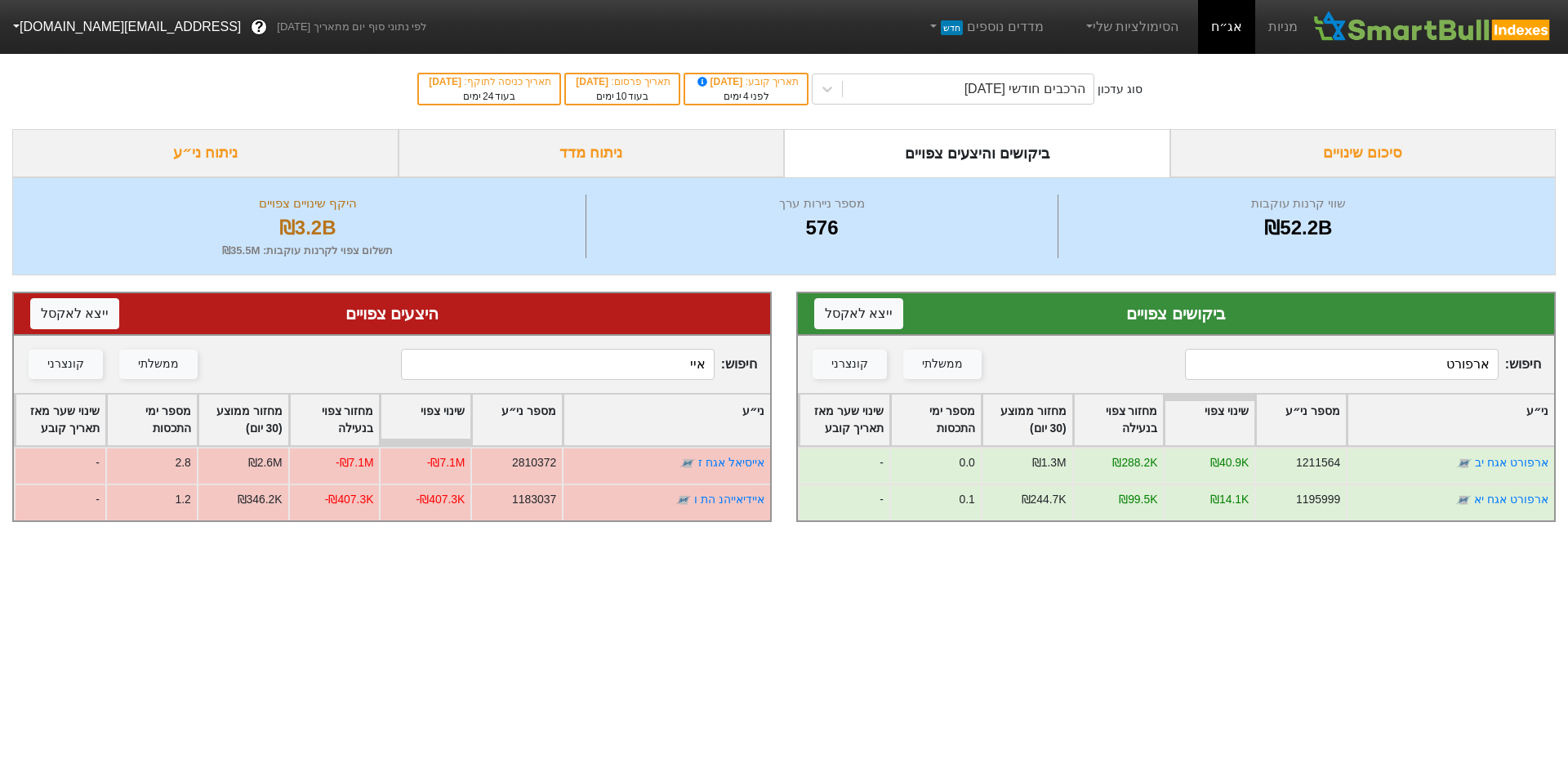
type input "ארפורט"
click at [666, 344] on div "חיפוש : איי ממשלתי קונצרני" at bounding box center [392, 364] width 757 height 57
click at [656, 350] on input "איי" at bounding box center [557, 364] width 314 height 31
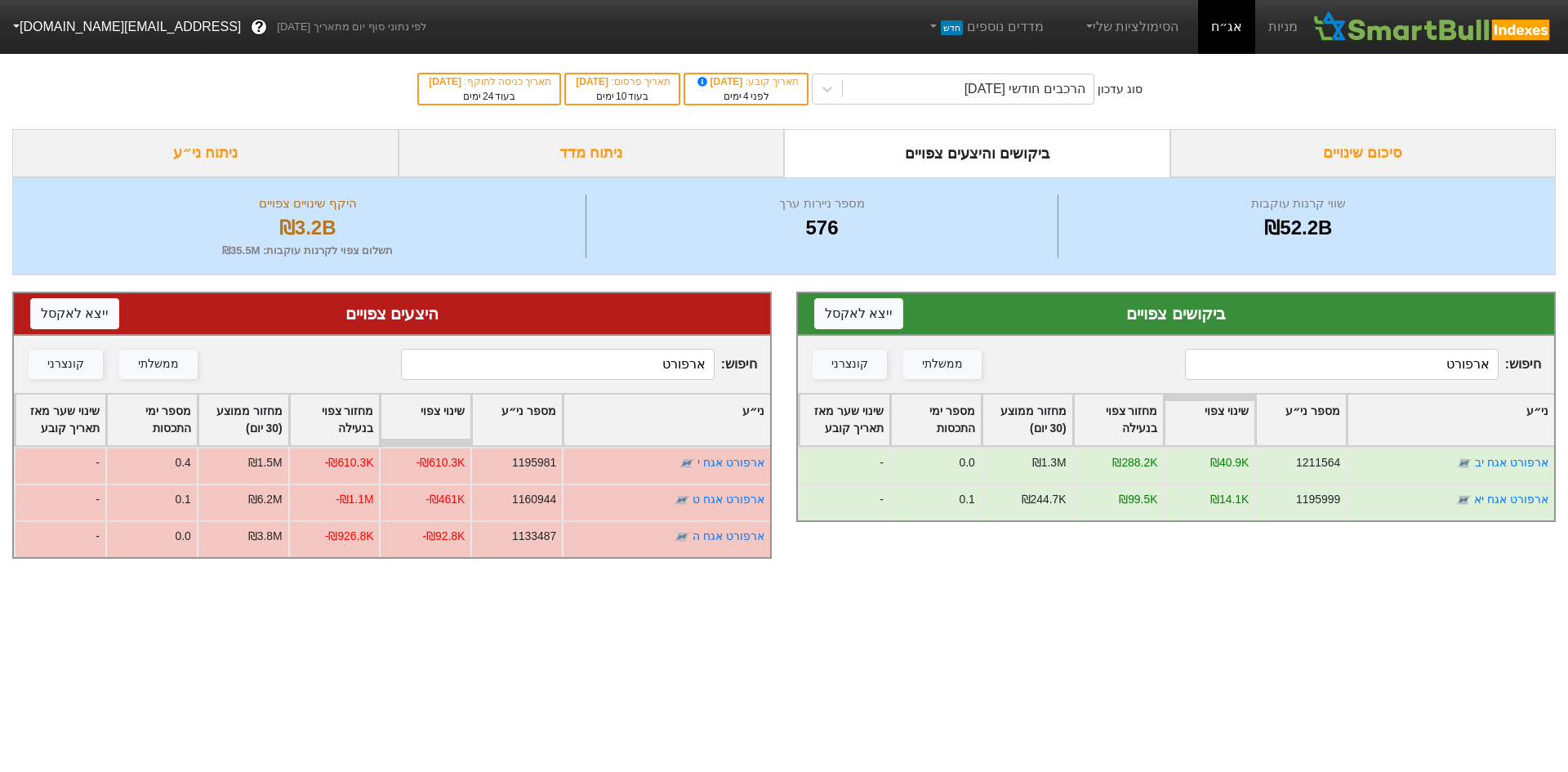
type input "ארפורט"
click at [1347, 367] on input "ארפורט" at bounding box center [1342, 364] width 314 height 31
type input "אלבר"
click at [606, 363] on input "ארפורט" at bounding box center [557, 364] width 314 height 31
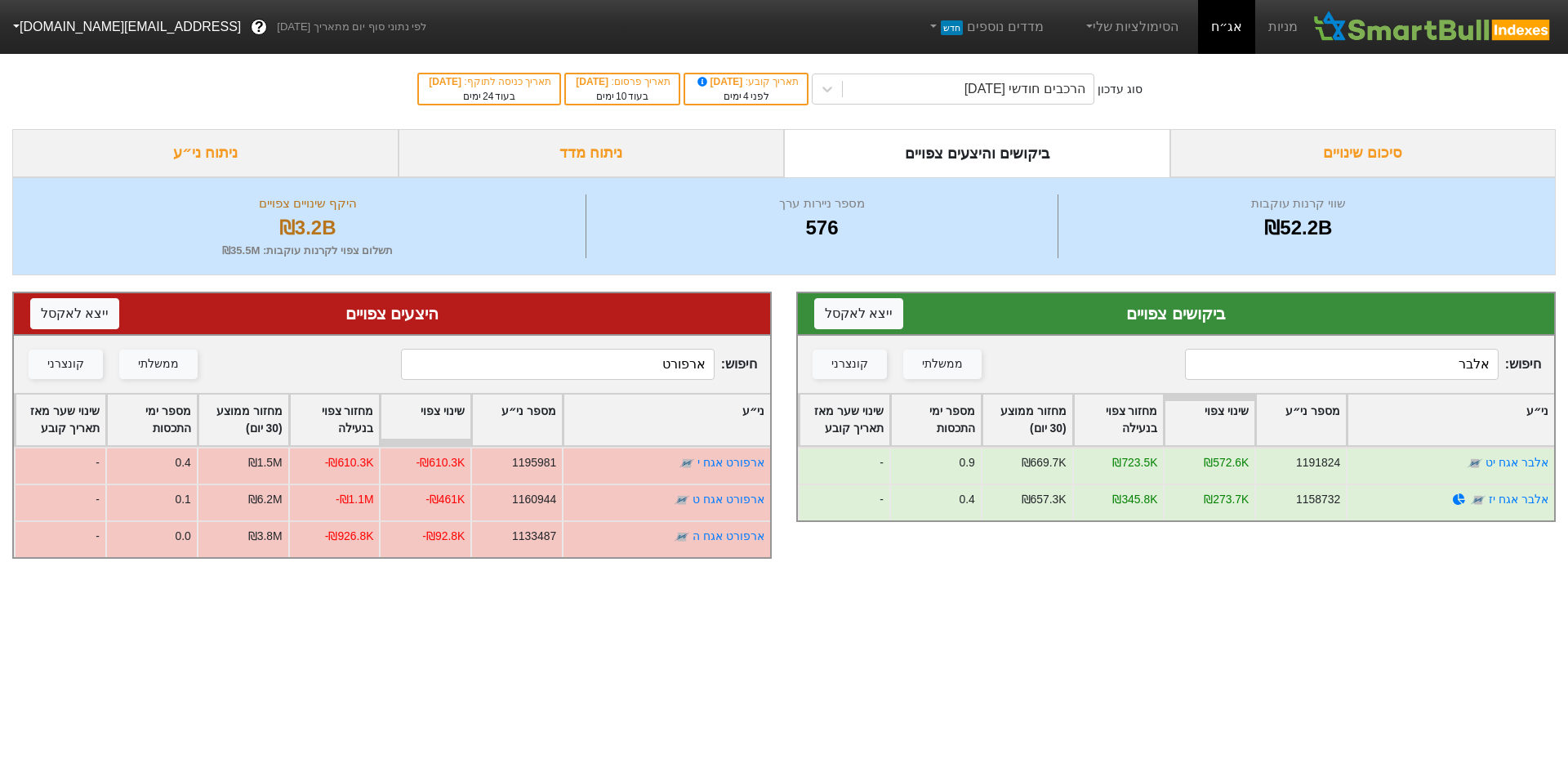
click at [606, 363] on input "ארפורט" at bounding box center [557, 364] width 314 height 31
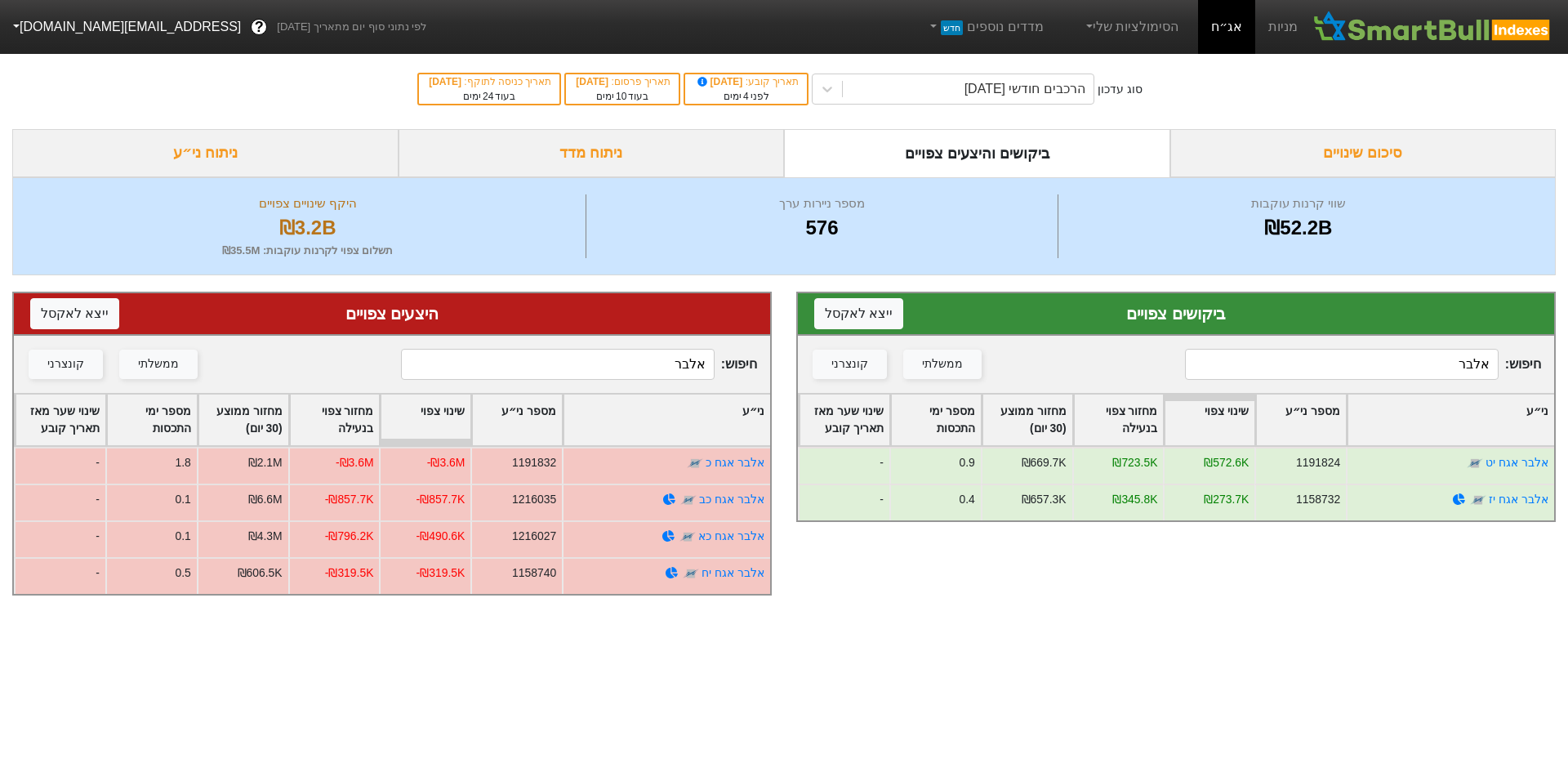
click at [675, 369] on input "אלבר" at bounding box center [557, 364] width 314 height 31
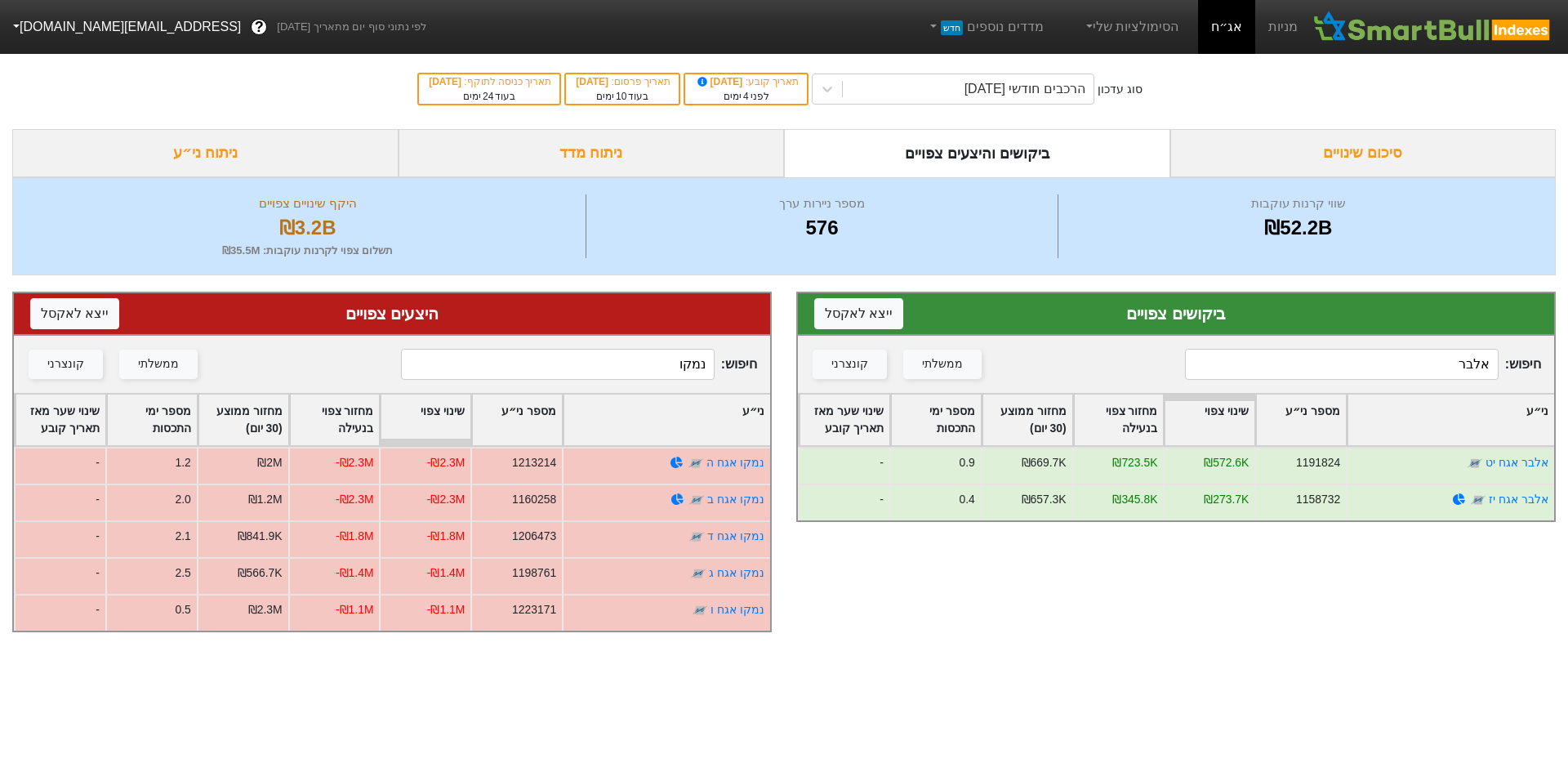
click at [670, 371] on input "נמקו" at bounding box center [557, 364] width 314 height 31
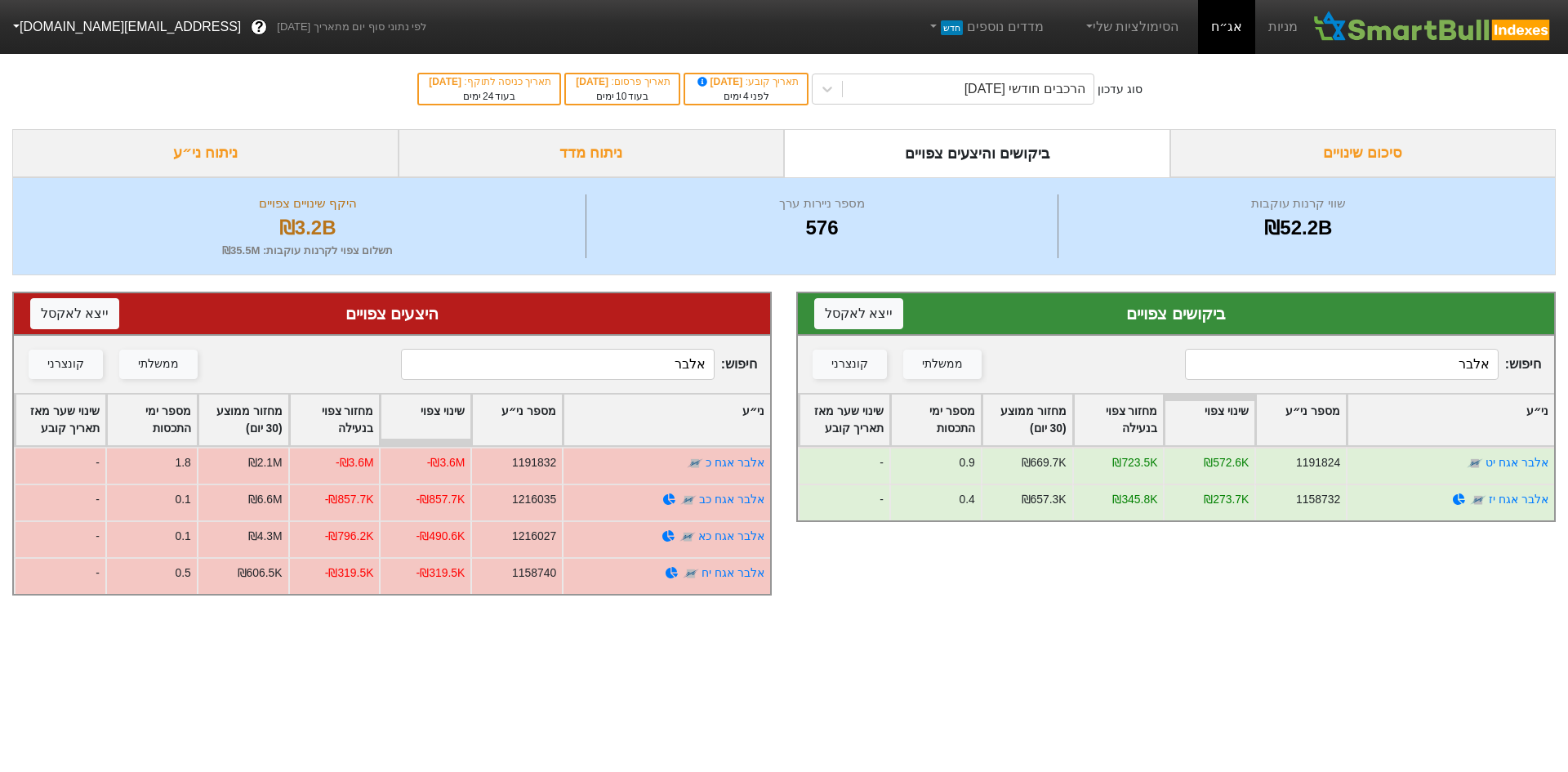
type input "אלבר"
click at [1331, 364] on input "אלבר" at bounding box center [1342, 364] width 314 height 31
click at [1342, 369] on input "אלבר" at bounding box center [1342, 364] width 314 height 31
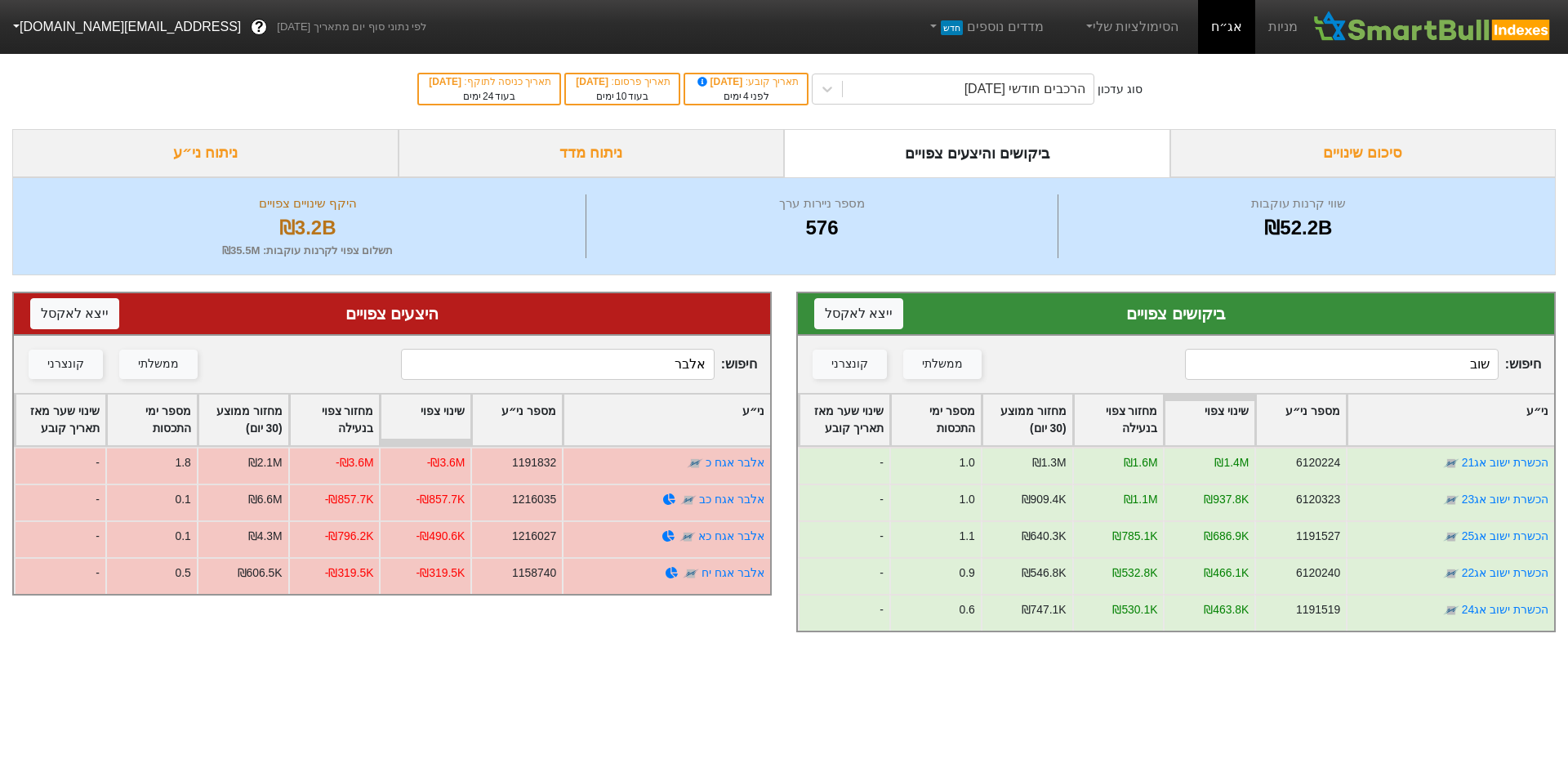
click at [1344, 369] on input "שוב" at bounding box center [1342, 364] width 314 height 31
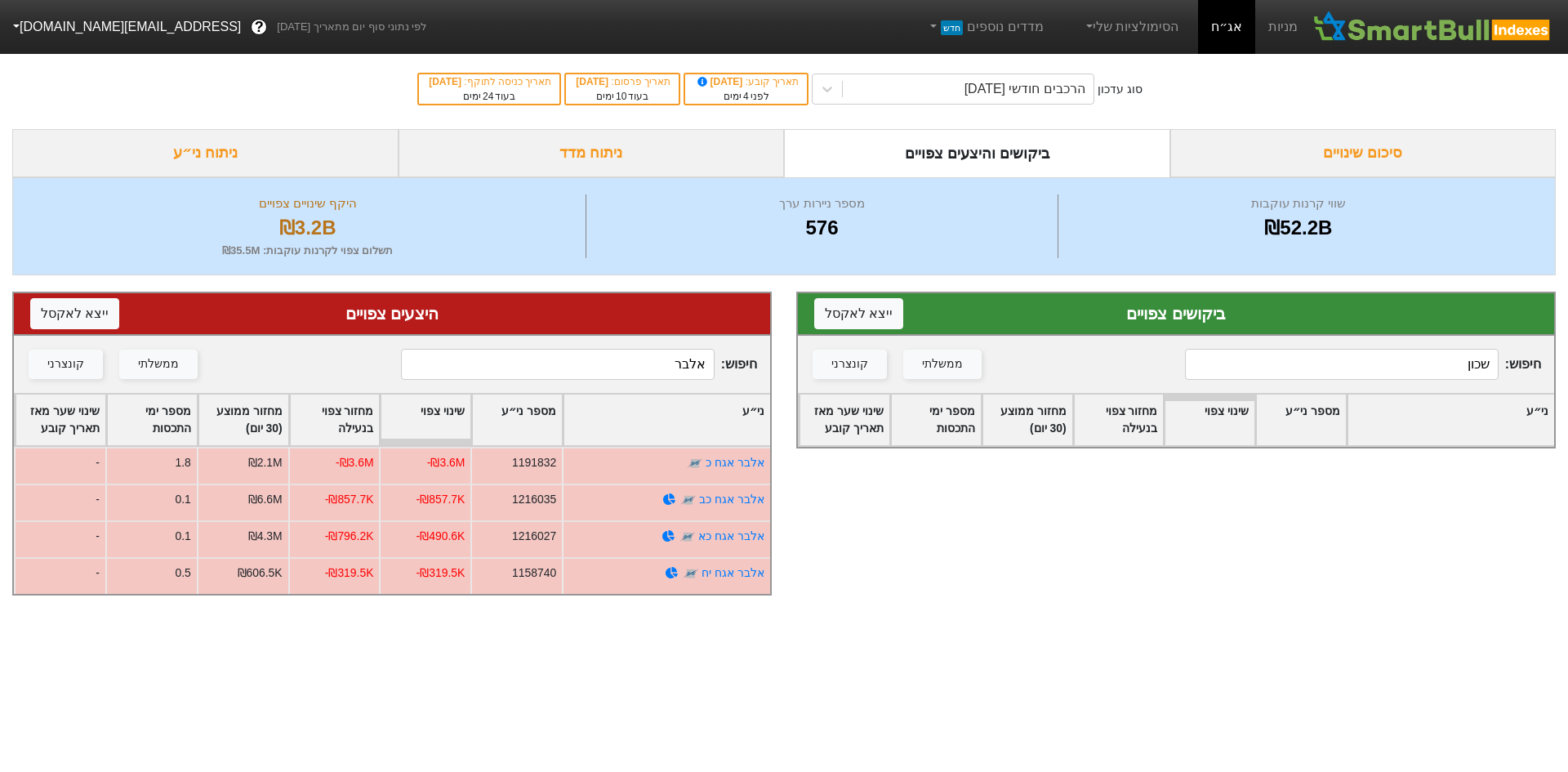
click at [1313, 371] on input "שכון" at bounding box center [1342, 364] width 314 height 31
drag, startPoint x: 1322, startPoint y: 356, endPoint x: 1658, endPoint y: 369, distance: 336.3
click at [1567, 369] on html "מניות אג״ח הסימולציות שלי מדדים נוספים חדש לפי נתוני סוף יום מתאריך 30/09/2025 …" at bounding box center [784, 305] width 1568 height 611
type input "ש"
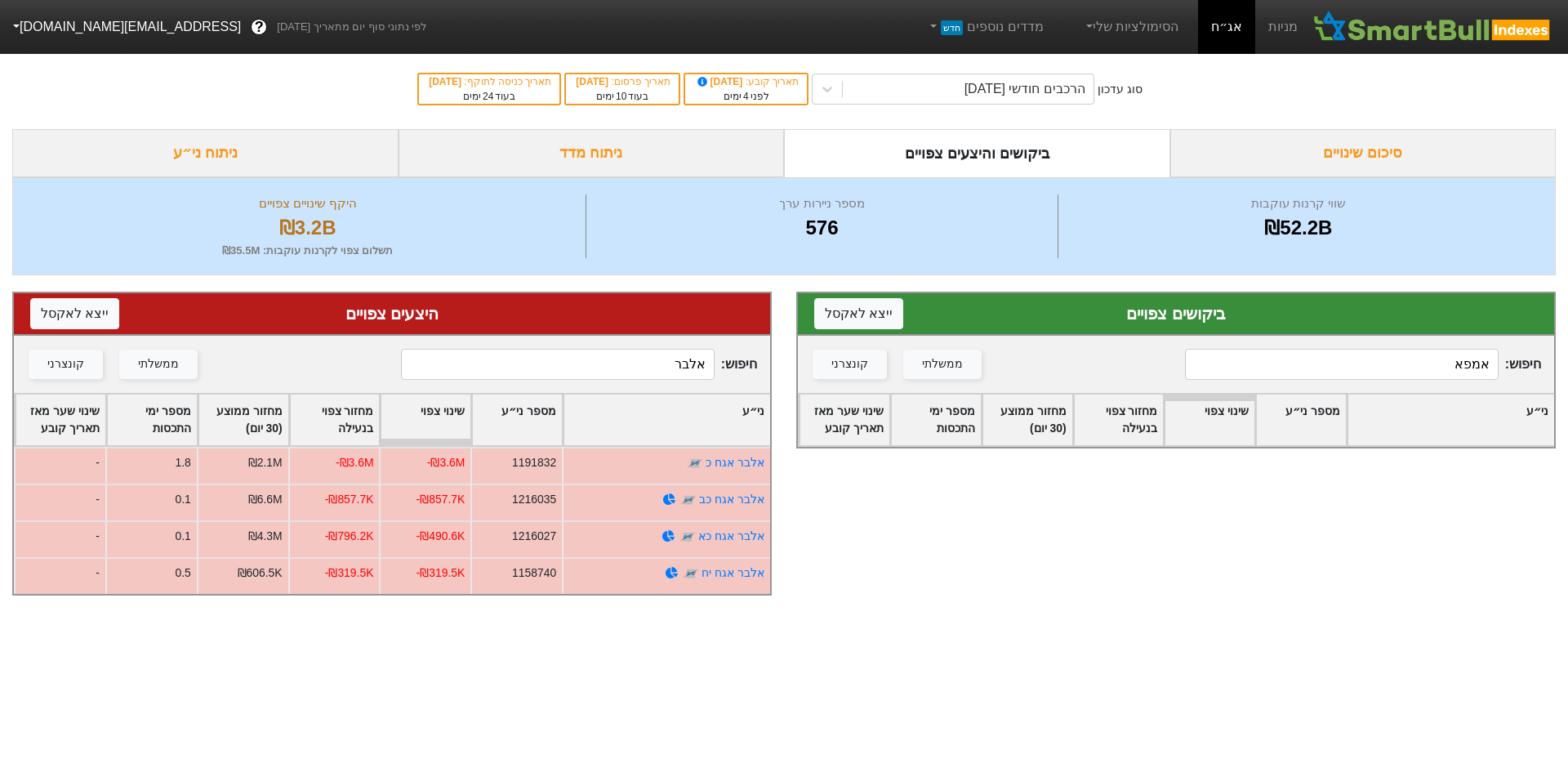
type input "אמפא"
click at [649, 368] on input "אלבר" at bounding box center [557, 364] width 314 height 31
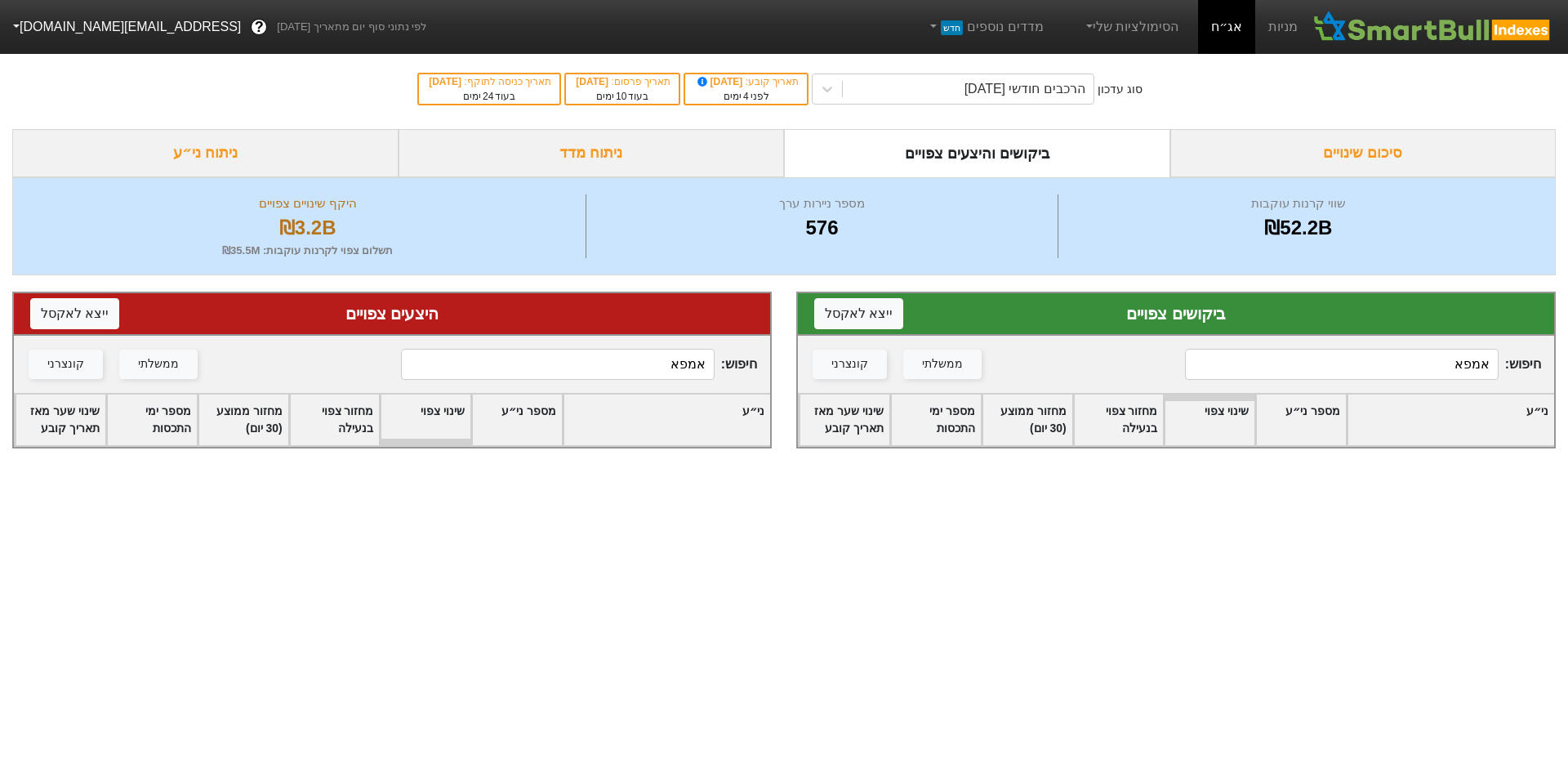
drag, startPoint x: 701, startPoint y: 346, endPoint x: 824, endPoint y: 343, distance: 123.0
click at [787, 343] on div "ביקושים צפויים ייצא ל אקסל חיפוש : אמפא ממשלתי קונצרני ני״ע מספר ני״ע שינוי צפו…" at bounding box center [784, 370] width 1568 height 190
type input "ש"
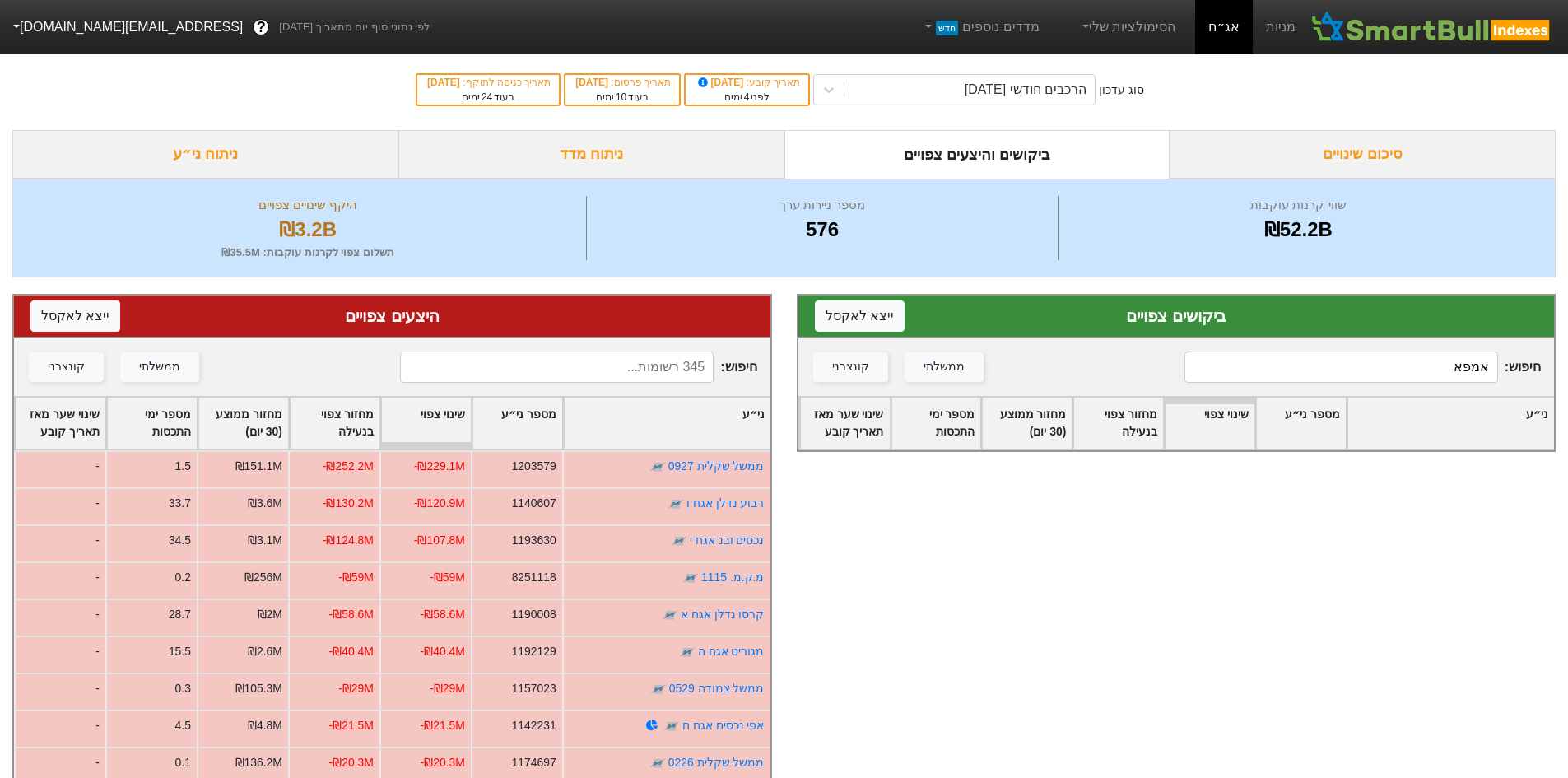
drag, startPoint x: 1518, startPoint y: 362, endPoint x: 1564, endPoint y: 362, distance: 46.0
click at [1564, 362] on div "ביקושים צפויים ייצא ל אקסל חיפוש : אמפא ממשלתי קונצרני ני״ע מספר ני״ע שינוי צפו…" at bounding box center [1176, 661] width 784 height 767
click at [1433, 366] on input "אמפא" at bounding box center [1342, 367] width 314 height 32
click at [1432, 366] on input "אמפא" at bounding box center [1342, 367] width 314 height 32
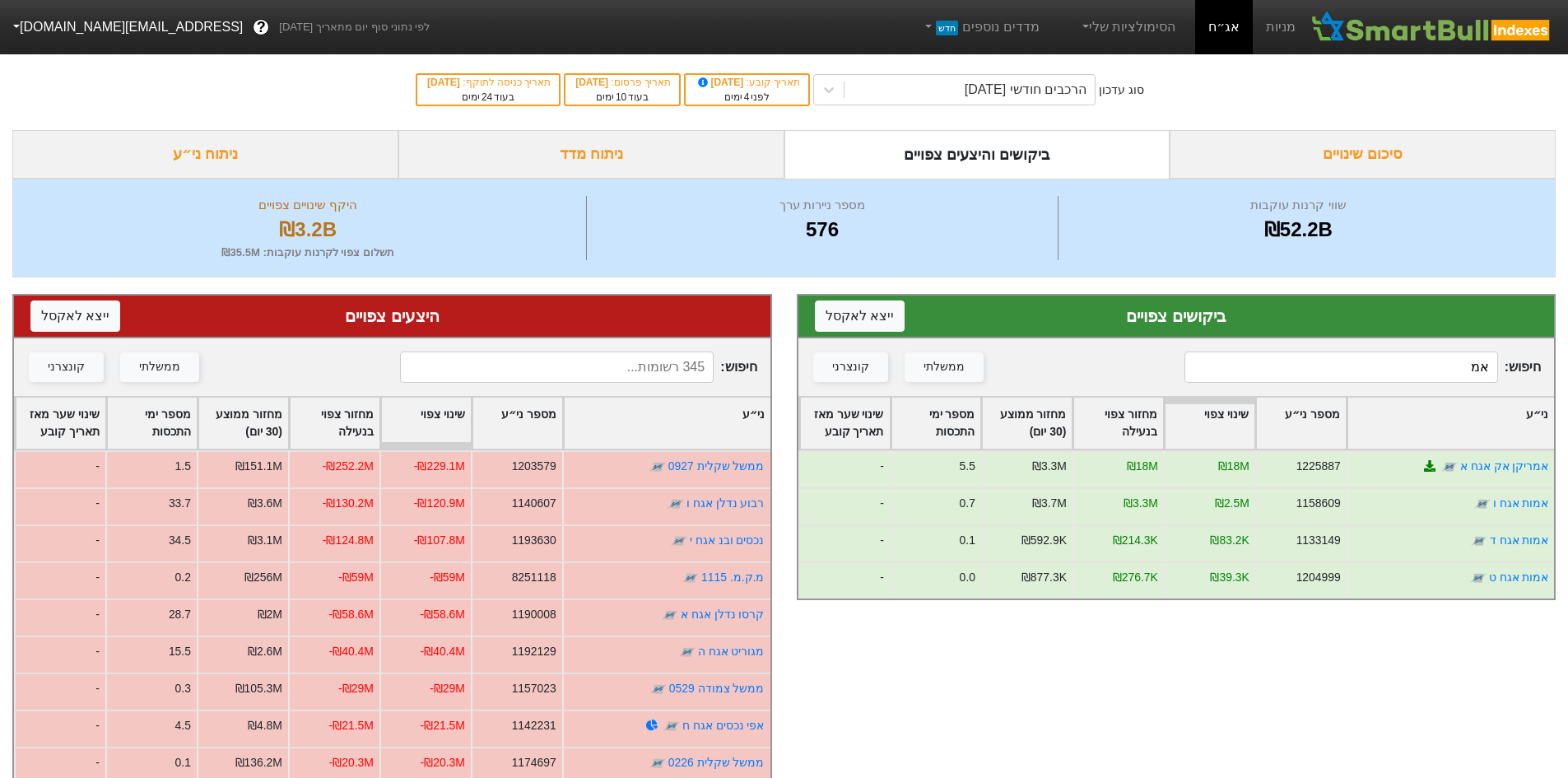
click at [544, 373] on input at bounding box center [557, 367] width 314 height 32
click at [1430, 382] on input "אמ" at bounding box center [1342, 367] width 314 height 32
click at [1423, 365] on input "אמ" at bounding box center [1342, 367] width 314 height 32
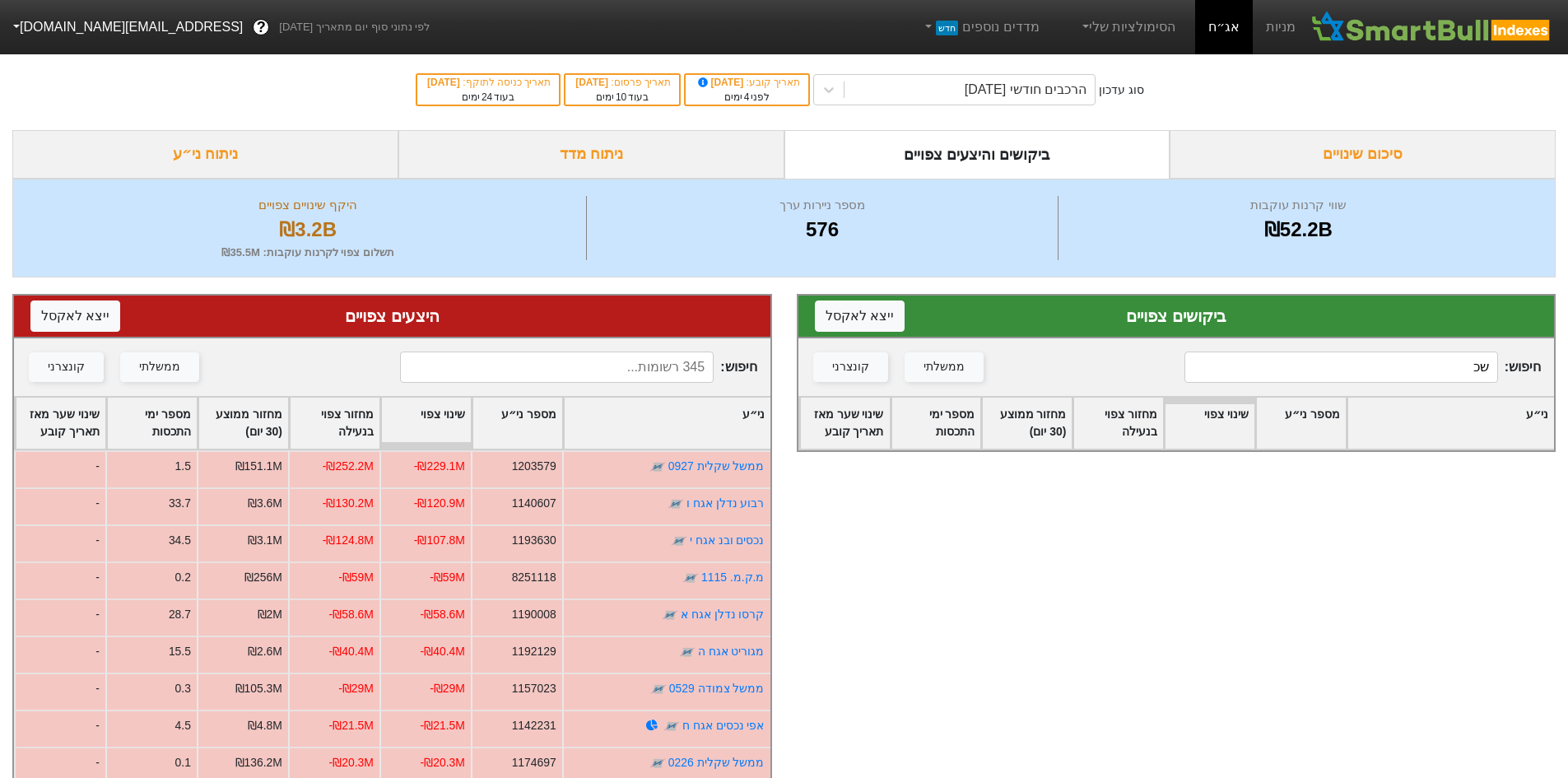
click at [1420, 365] on input "שכ" at bounding box center [1342, 367] width 314 height 32
type input "ש"
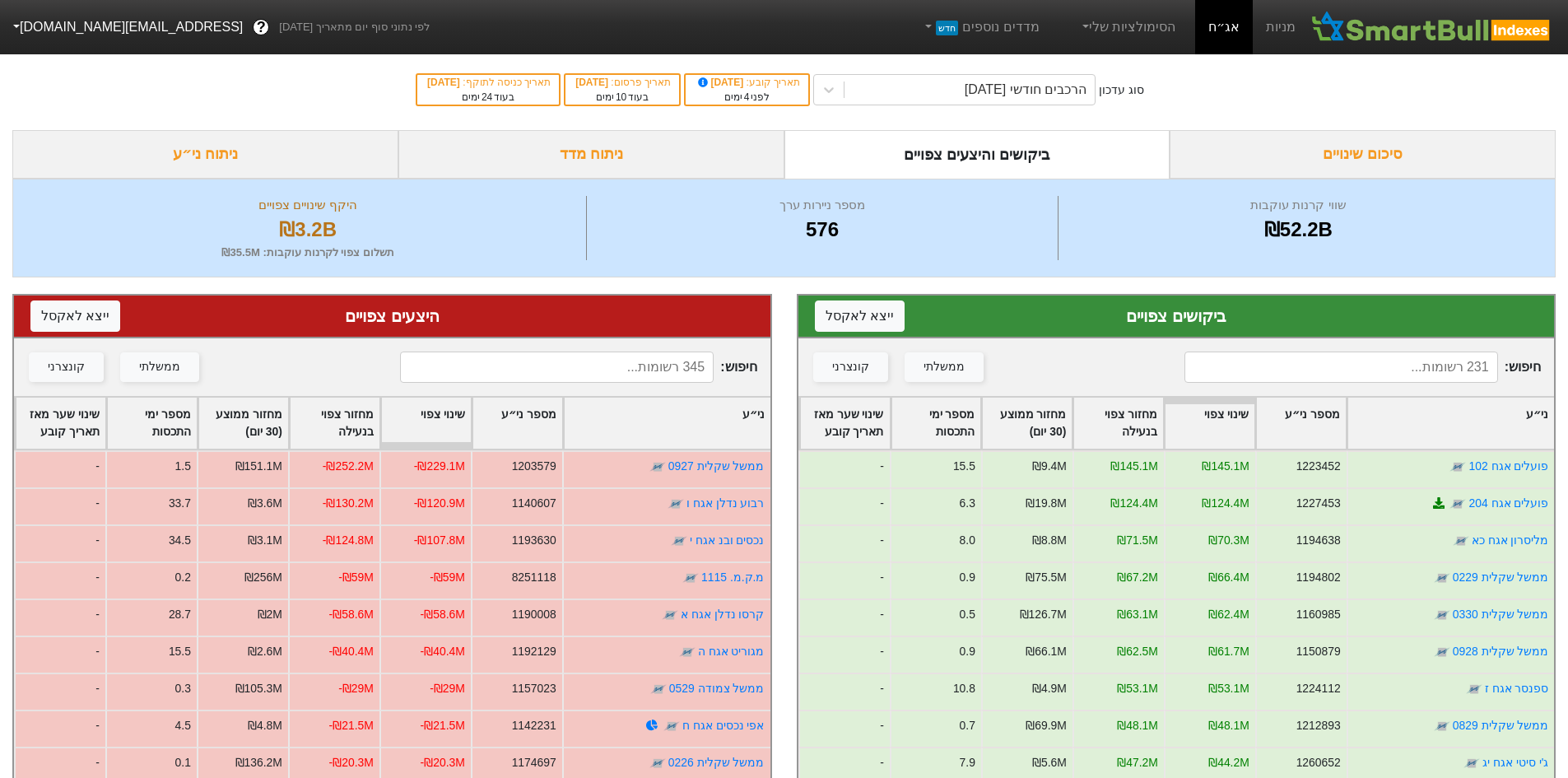
click at [1310, 358] on input at bounding box center [1342, 367] width 314 height 32
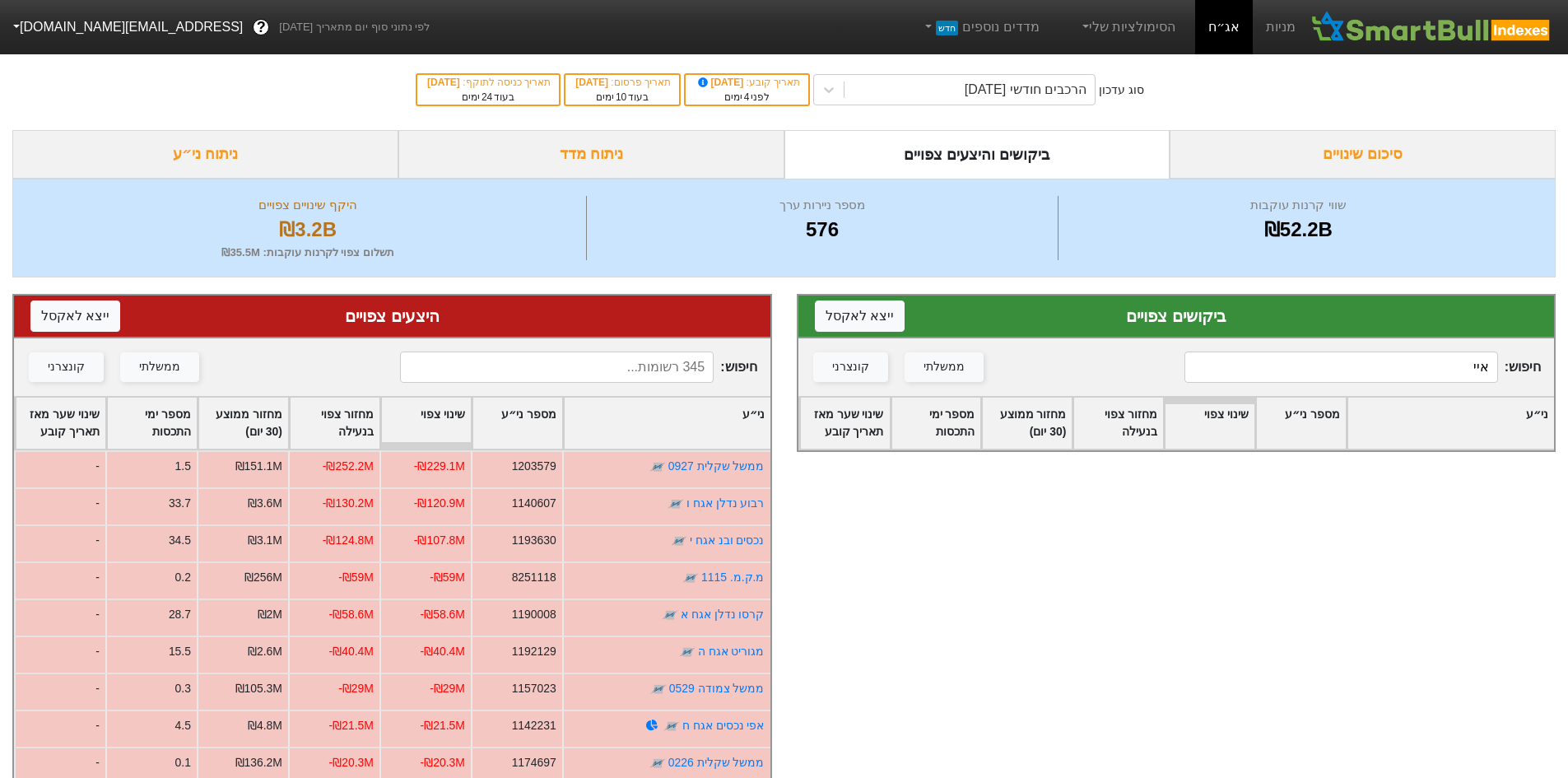
type input "איי"
click at [656, 369] on input at bounding box center [557, 367] width 314 height 32
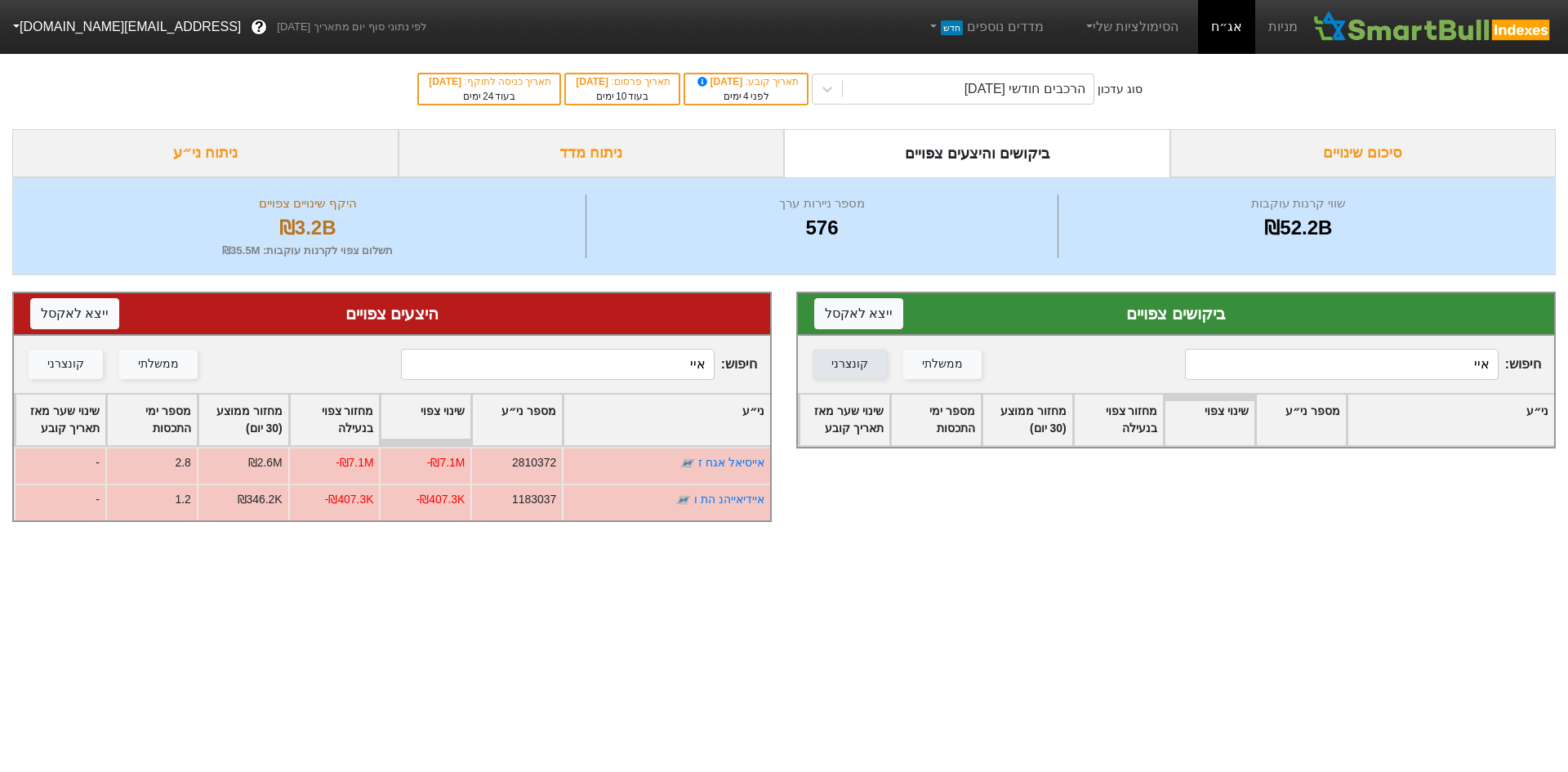
drag, startPoint x: 645, startPoint y: 363, endPoint x: 813, endPoint y: 356, distance: 168.1
click at [813, 356] on div "ביקושים צפויים ייצא ל אקסל חיפוש : איי ממשלתי קונצרני ני״ע מספר ני״ע שינוי צפוי…" at bounding box center [784, 407] width 1568 height 263
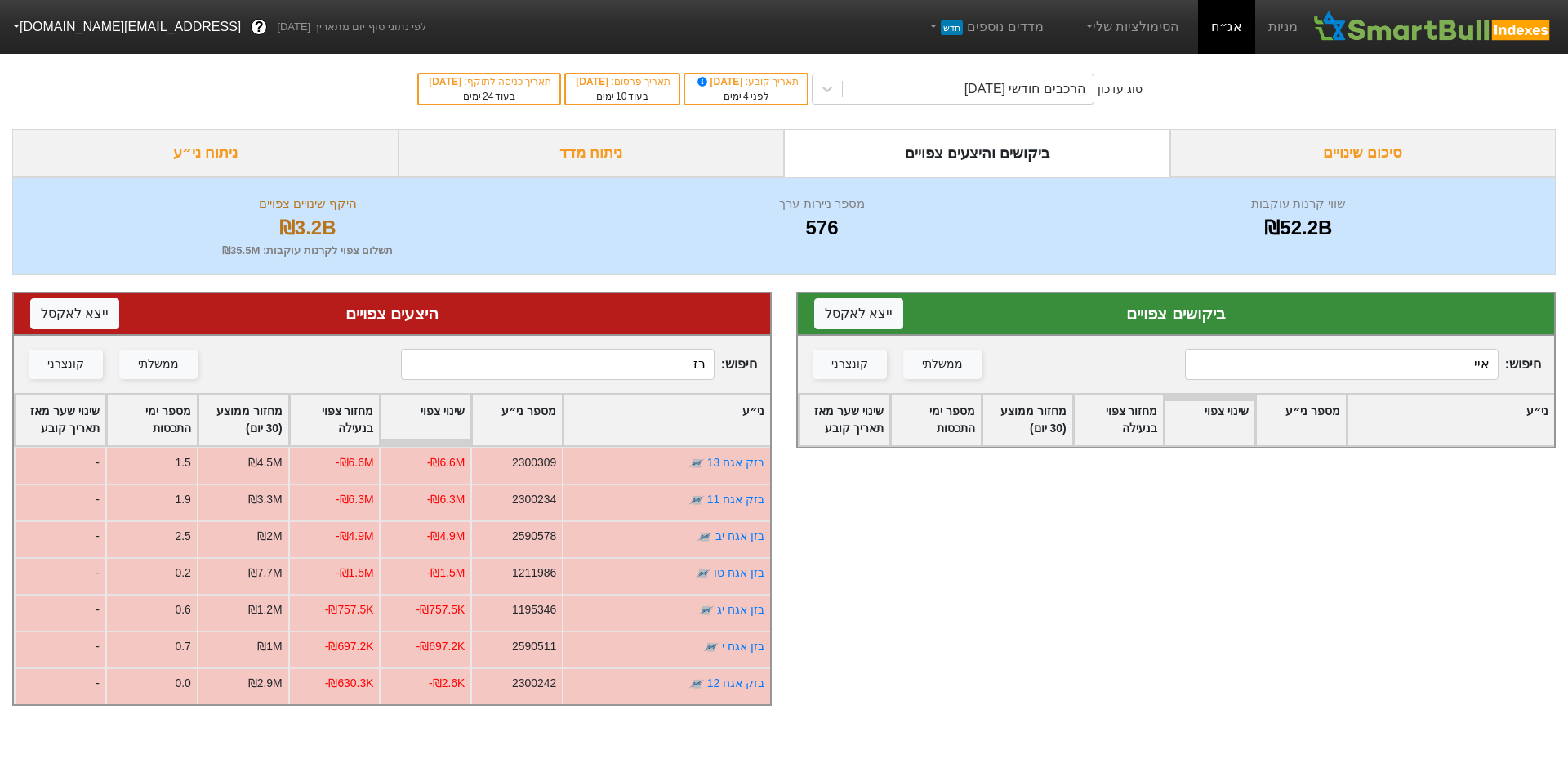
type input "בזק"
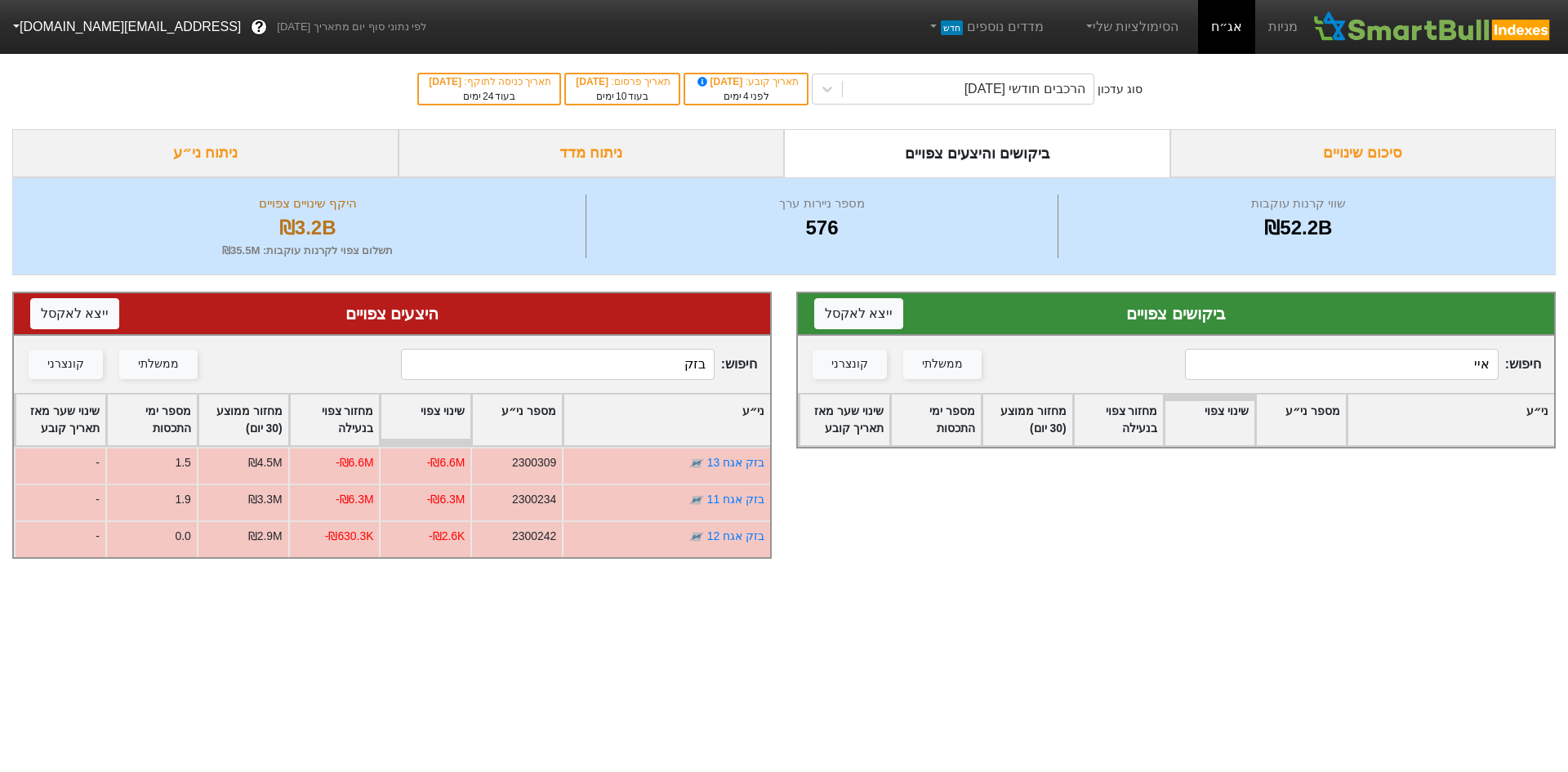
drag, startPoint x: 643, startPoint y: 380, endPoint x: 813, endPoint y: 380, distance: 170.0
click at [797, 375] on div "ביקושים צפויים ייצא ל אקסל חיפוש : איי ממשלתי קונצרני ני״ע מספר ני״ע שינוי צפוי…" at bounding box center [784, 425] width 1568 height 300
